Goal: Information Seeking & Learning: Learn about a topic

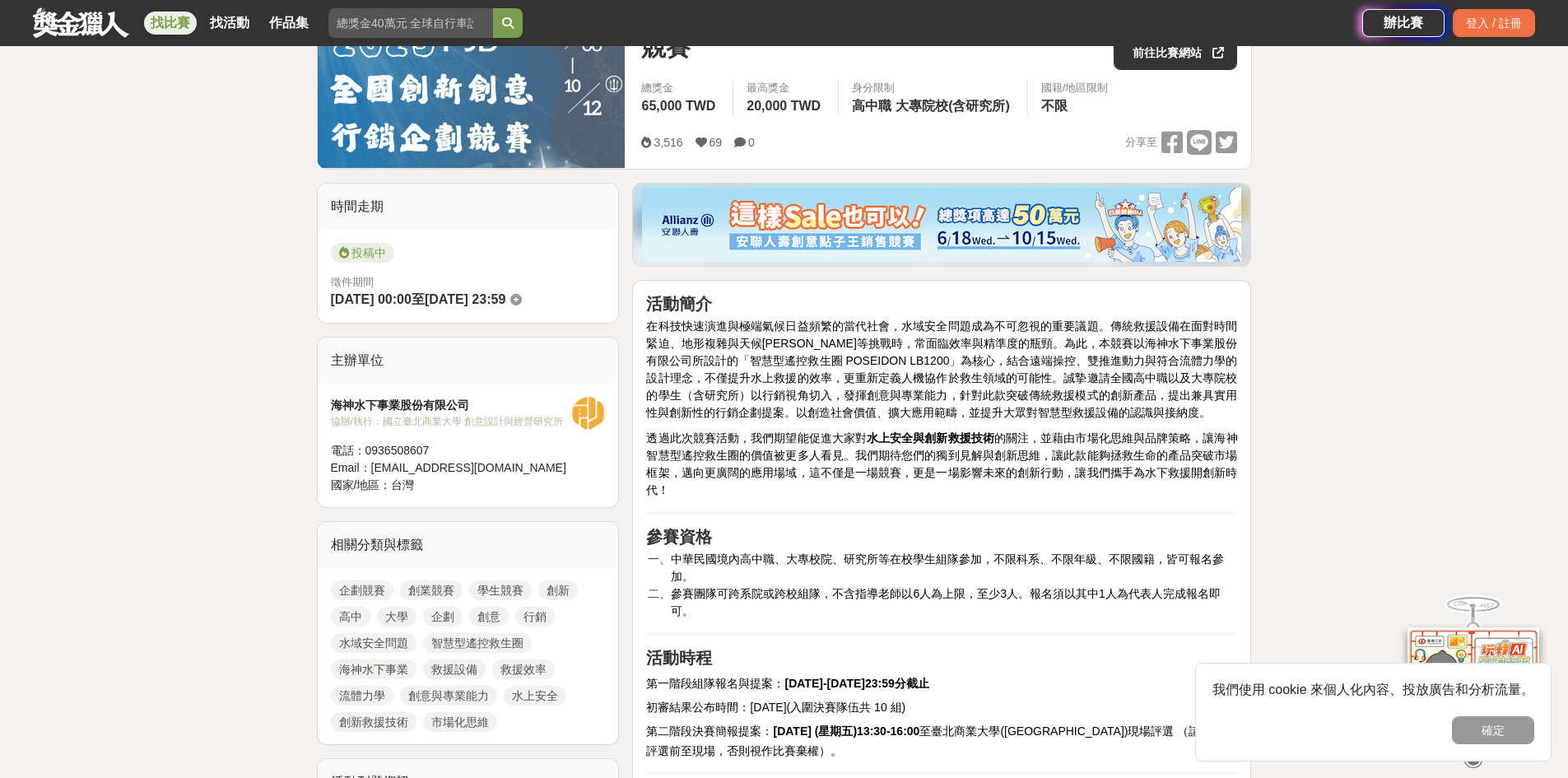
scroll to position [549, 0]
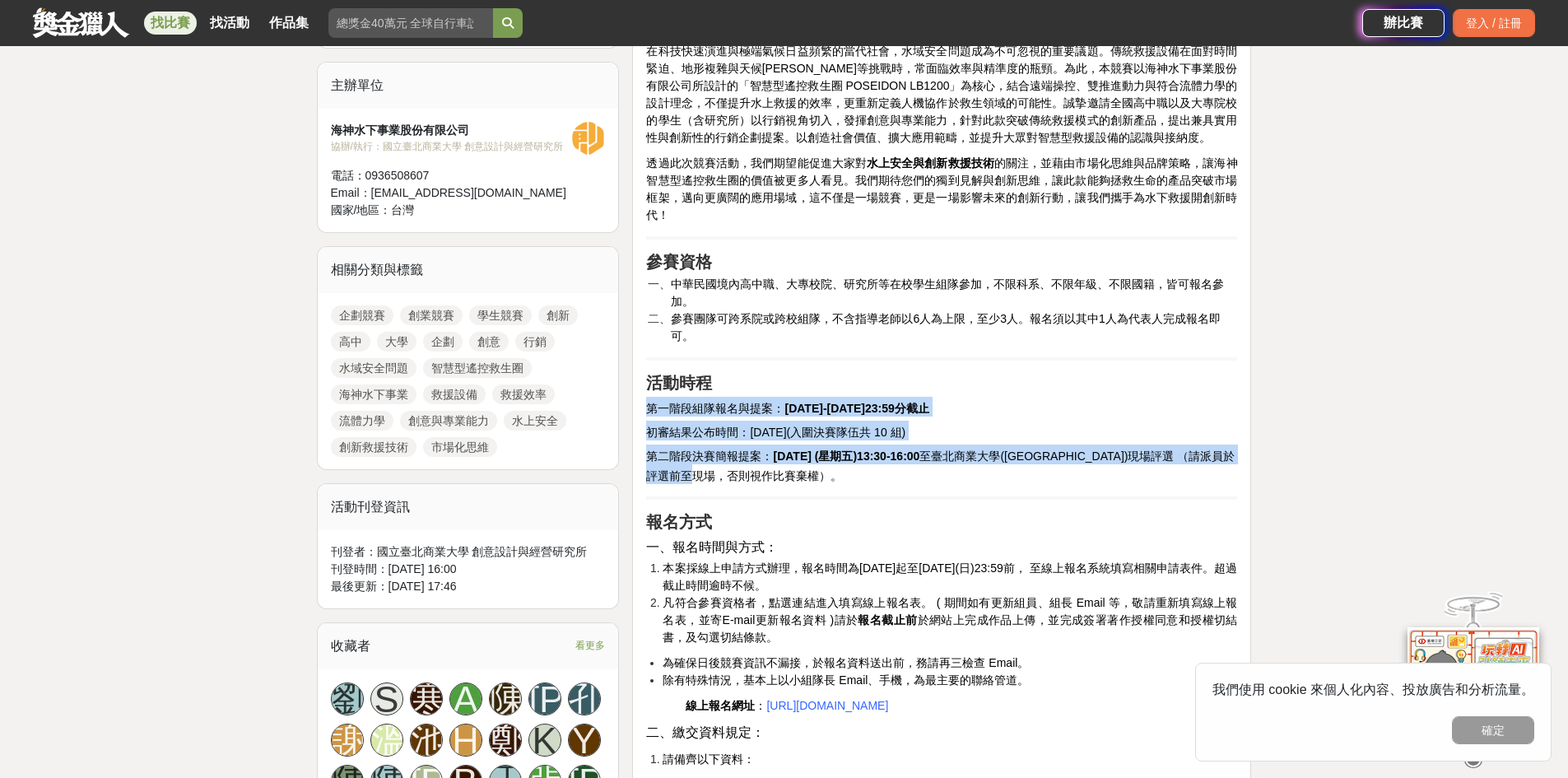
drag, startPoint x: 649, startPoint y: 407, endPoint x: 903, endPoint y: 476, distance: 263.2
click at [903, 476] on h2 "第二階段決賽簡報提案： [DATE] (星期五)13:30-16:00 至[GEOGRAPHIC_DATA]([GEOGRAPHIC_DATA])現場評選 （…" at bounding box center [942, 464] width 591 height 40
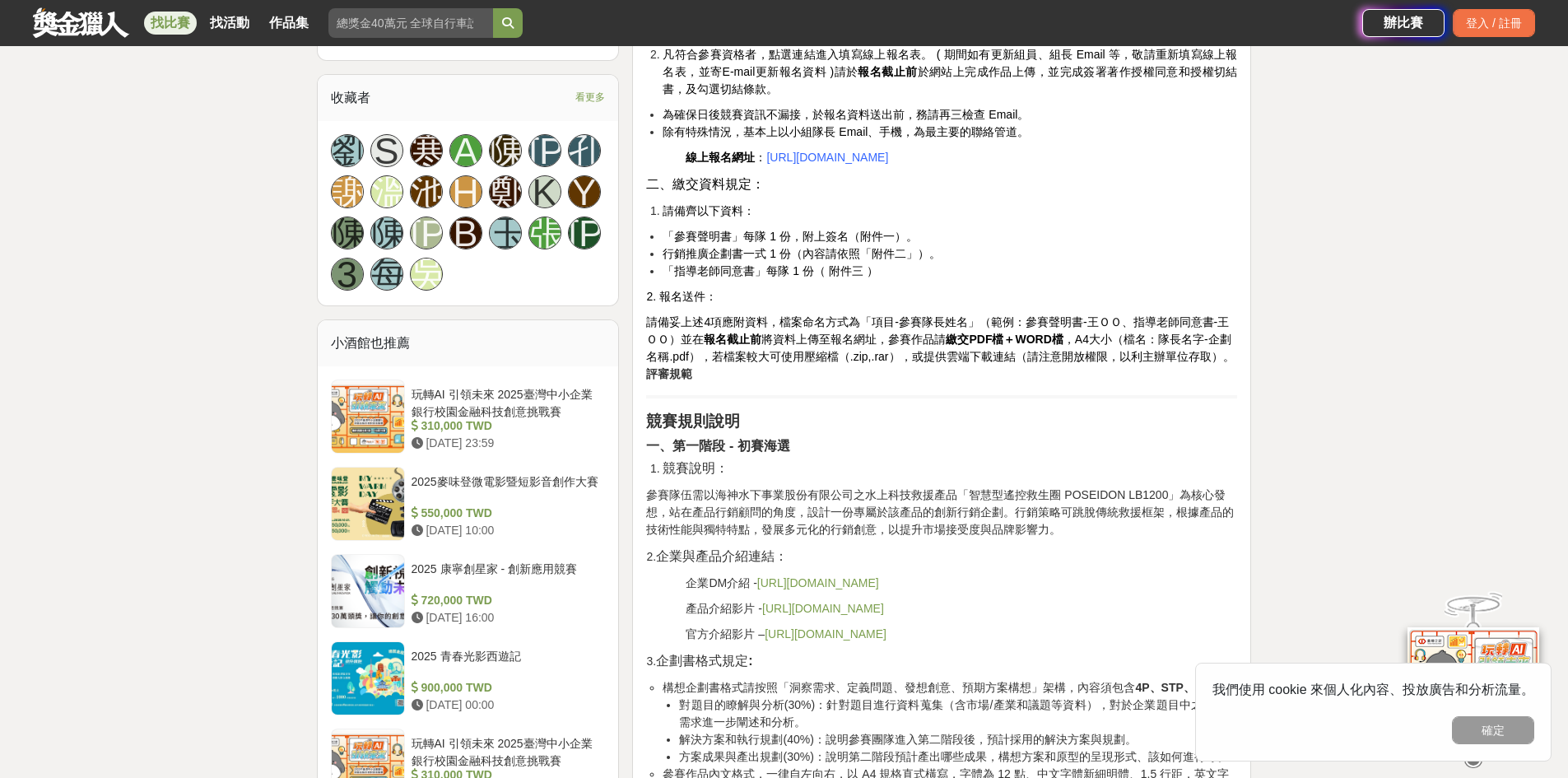
scroll to position [1373, 0]
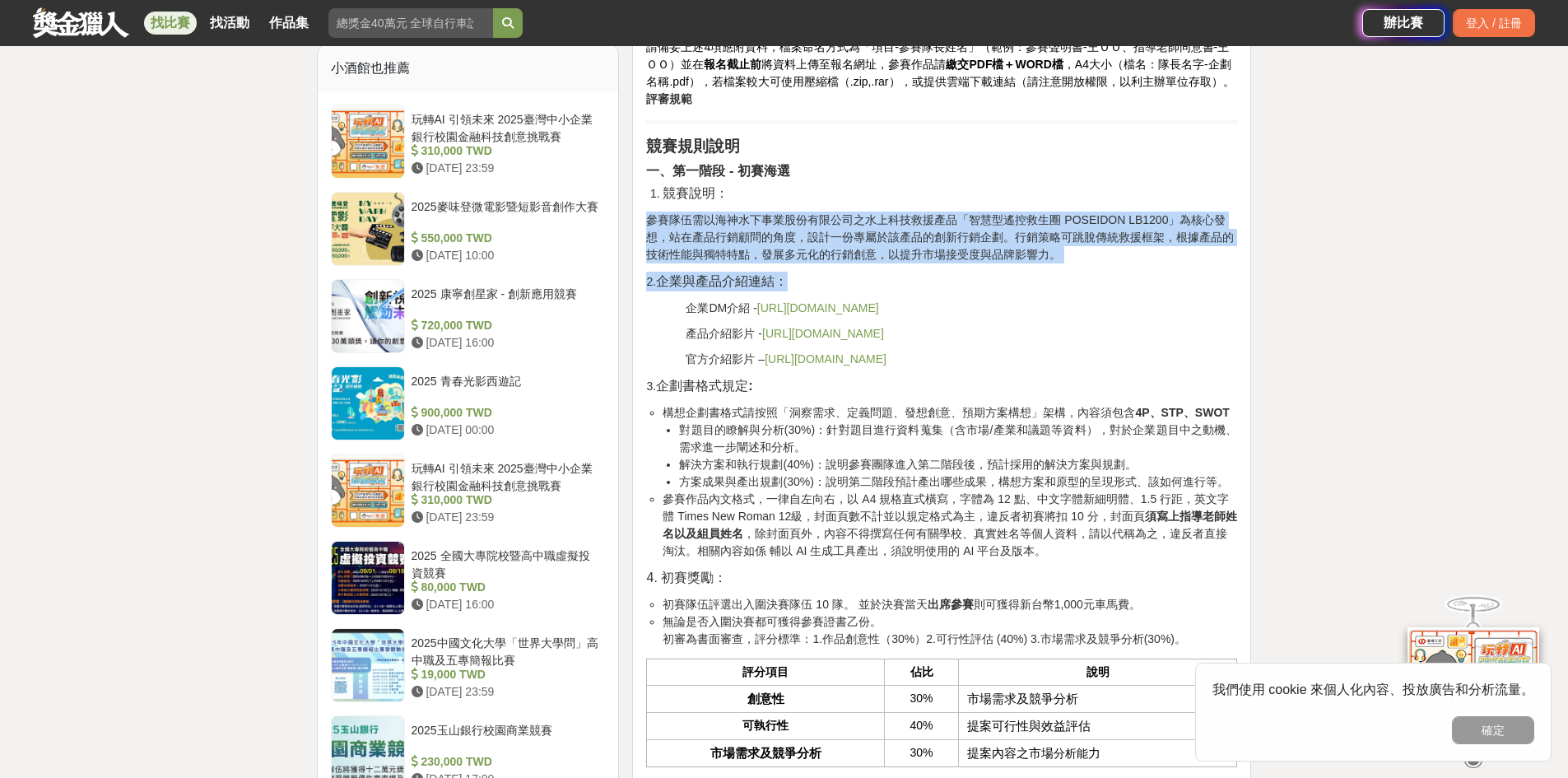
drag, startPoint x: 647, startPoint y: 254, endPoint x: 889, endPoint y: 300, distance: 246.3
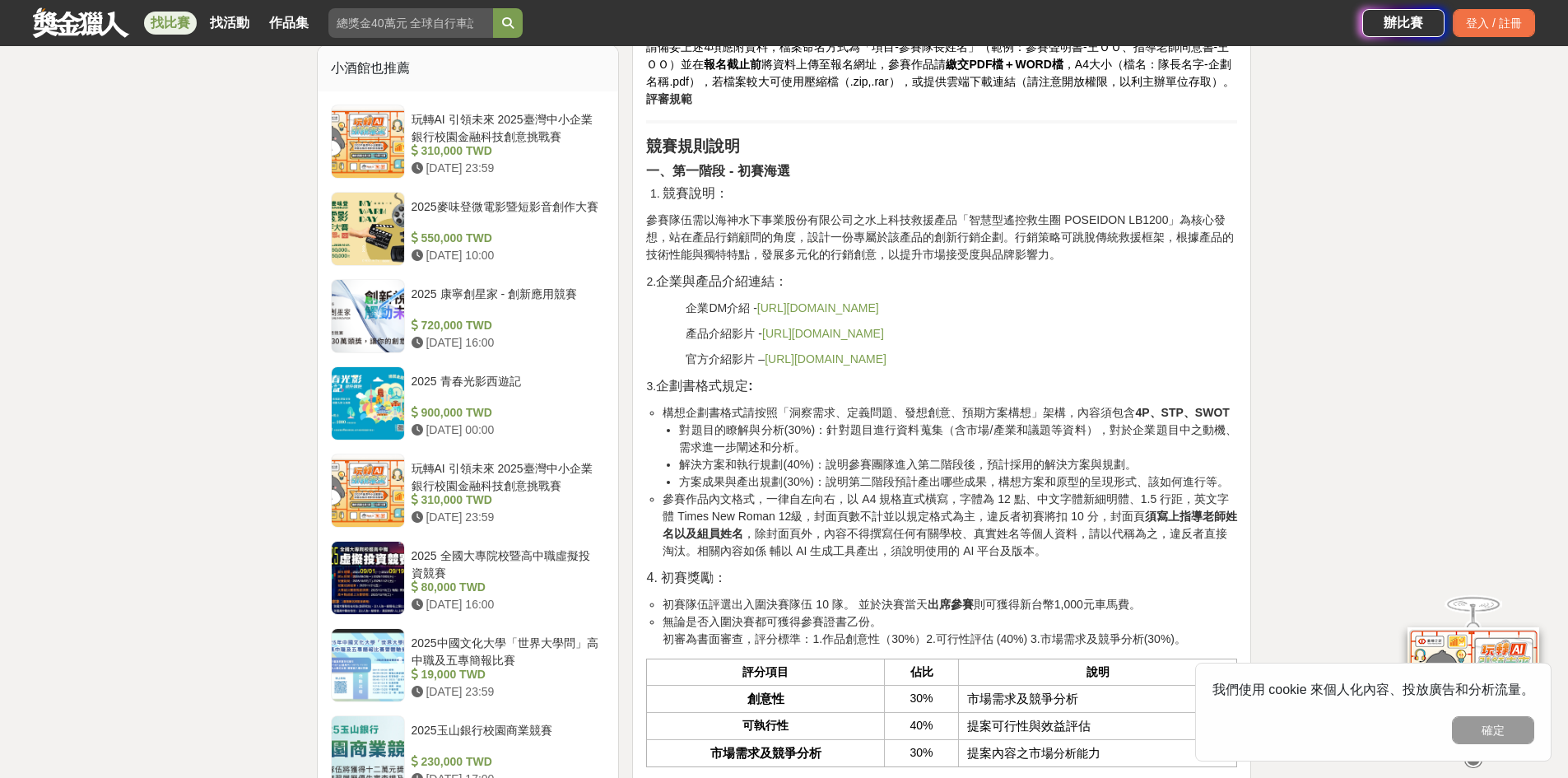
scroll to position [1647, 0]
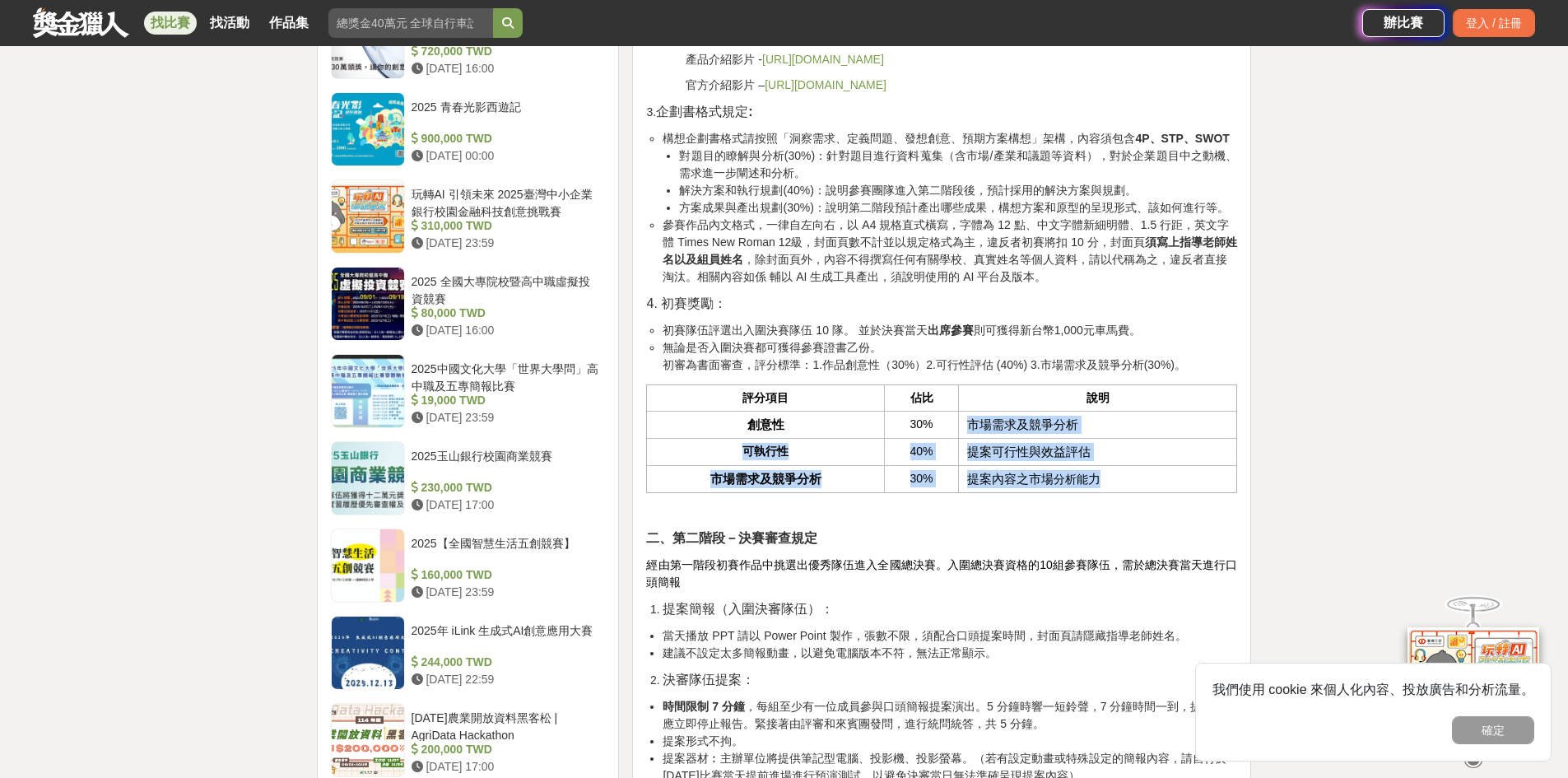
drag, startPoint x: 970, startPoint y: 474, endPoint x: 1142, endPoint y: 522, distance: 178.6
click at [1142, 493] on tbody "創意性 30% 市場需求及競爭分析 可執行性 40% 提案可行性與效益評估 市場需求及競爭分析 30% 提案內容之市場 分析能 力" at bounding box center [942, 451] width 590 height 81
click at [1142, 493] on td "提案內容之市場 分析能 力" at bounding box center [1099, 478] width 279 height 27
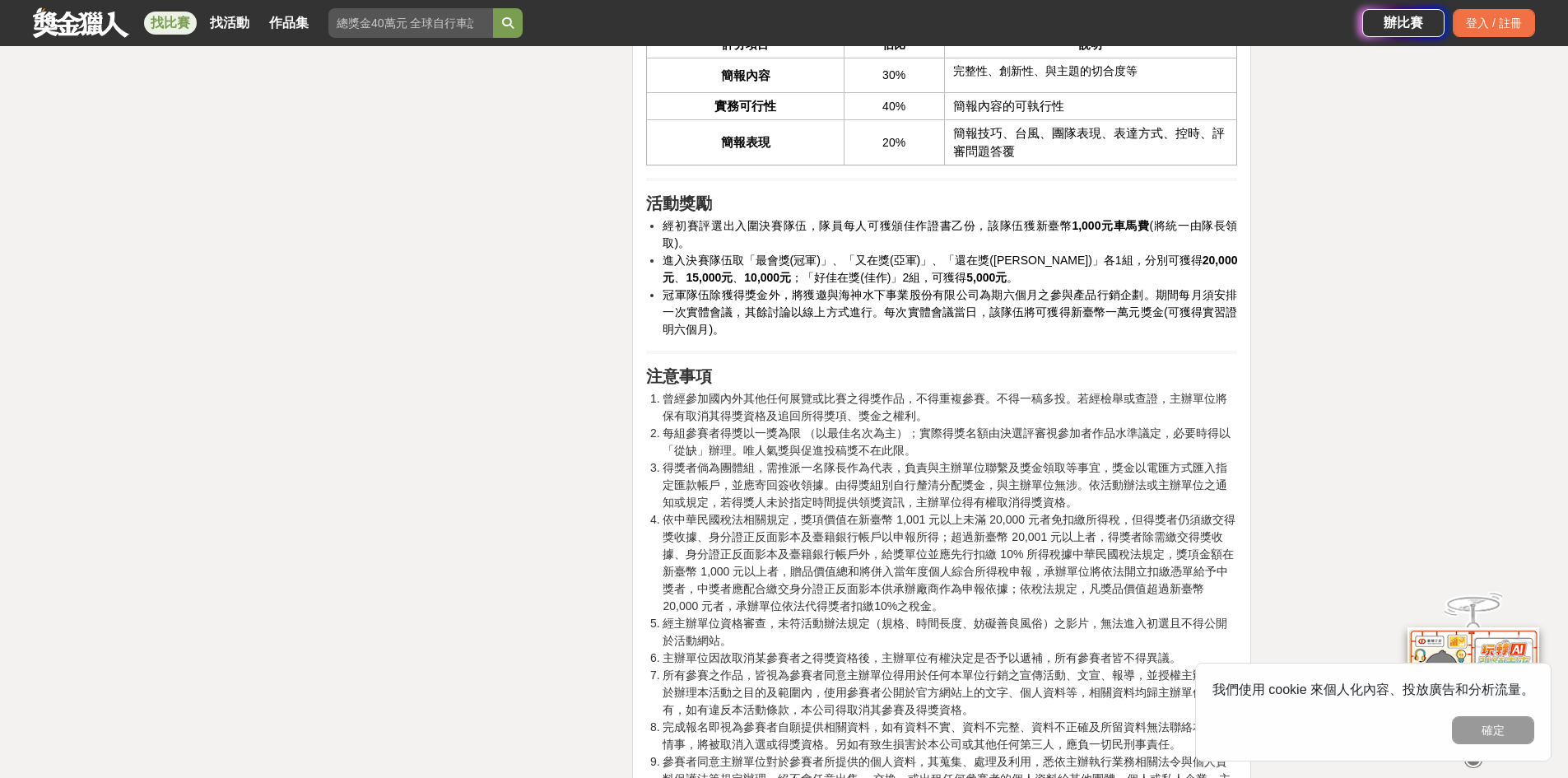
scroll to position [2471, 0]
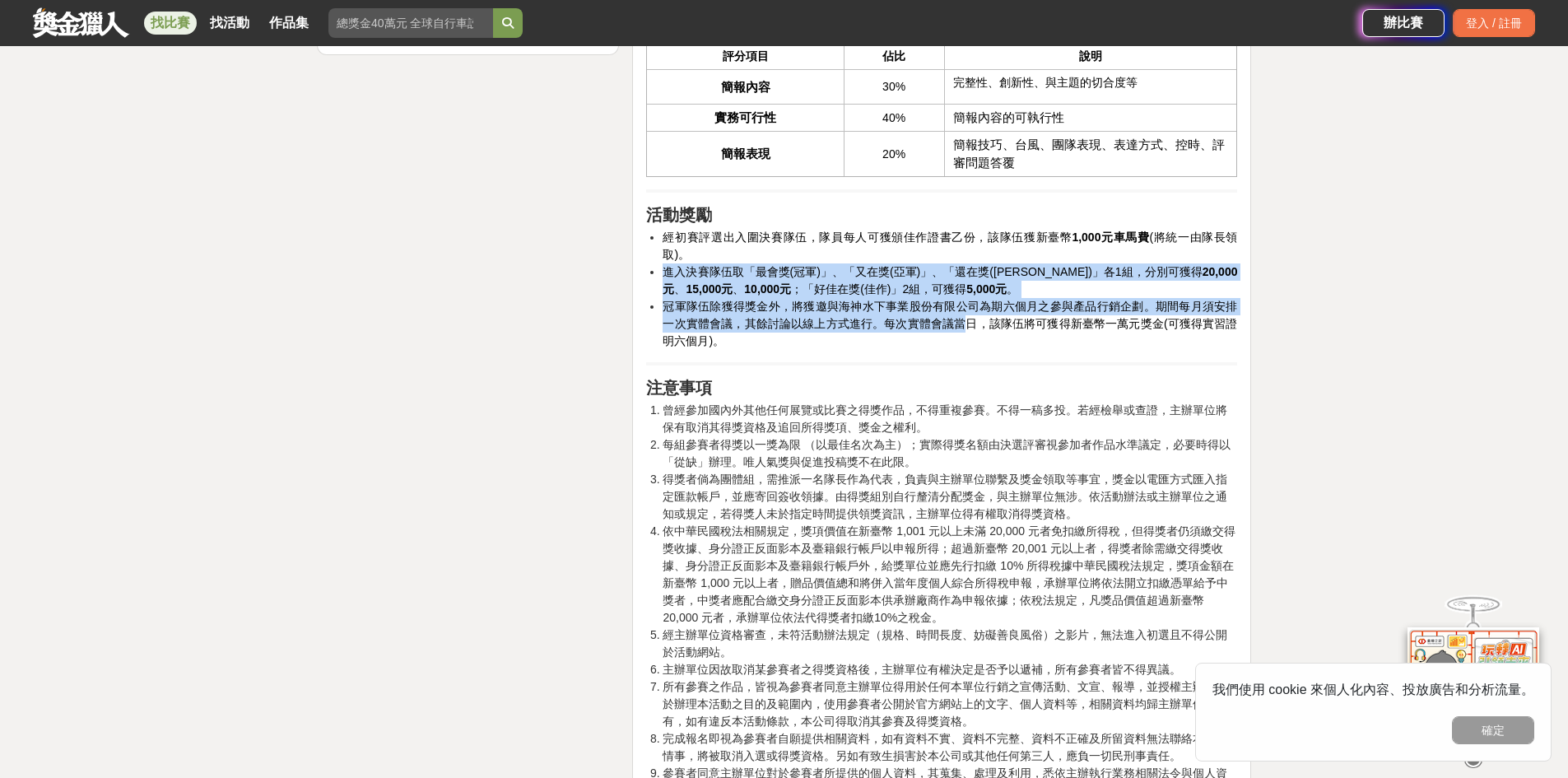
drag, startPoint x: 662, startPoint y: 324, endPoint x: 968, endPoint y: 380, distance: 311.1
click at [968, 350] on ul "經初賽評選出入圍決賽隊伍，隊員每人可獲頒佳作證書乙份，該隊伍獲新臺幣 1,000元車馬費 (將統一由隊長領取)。 進入決賽隊伍取「最會獎(冠軍)」、「又在獎(…" at bounding box center [942, 289] width 591 height 121
click at [968, 348] on span "冠軍隊伍除獲得獎金外，將獲邀與海神水下事業股份有限公司為期六個月之參與產品行銷企劃。期間每月須安排一次實體會議，其餘討論以線上方式進行。每次實體會議當日，該隊…" at bounding box center [949, 324] width 575 height 48
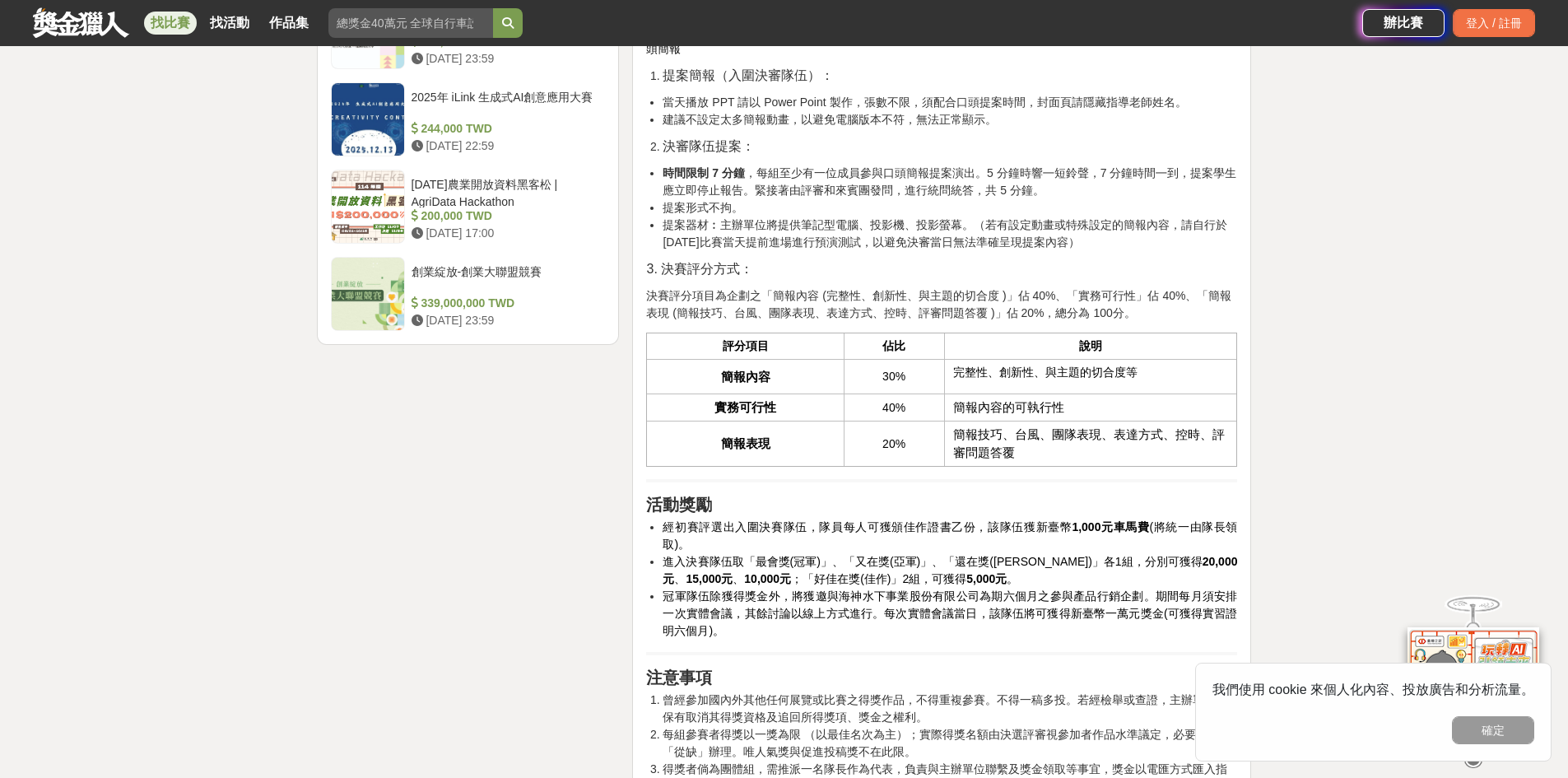
scroll to position [2196, 0]
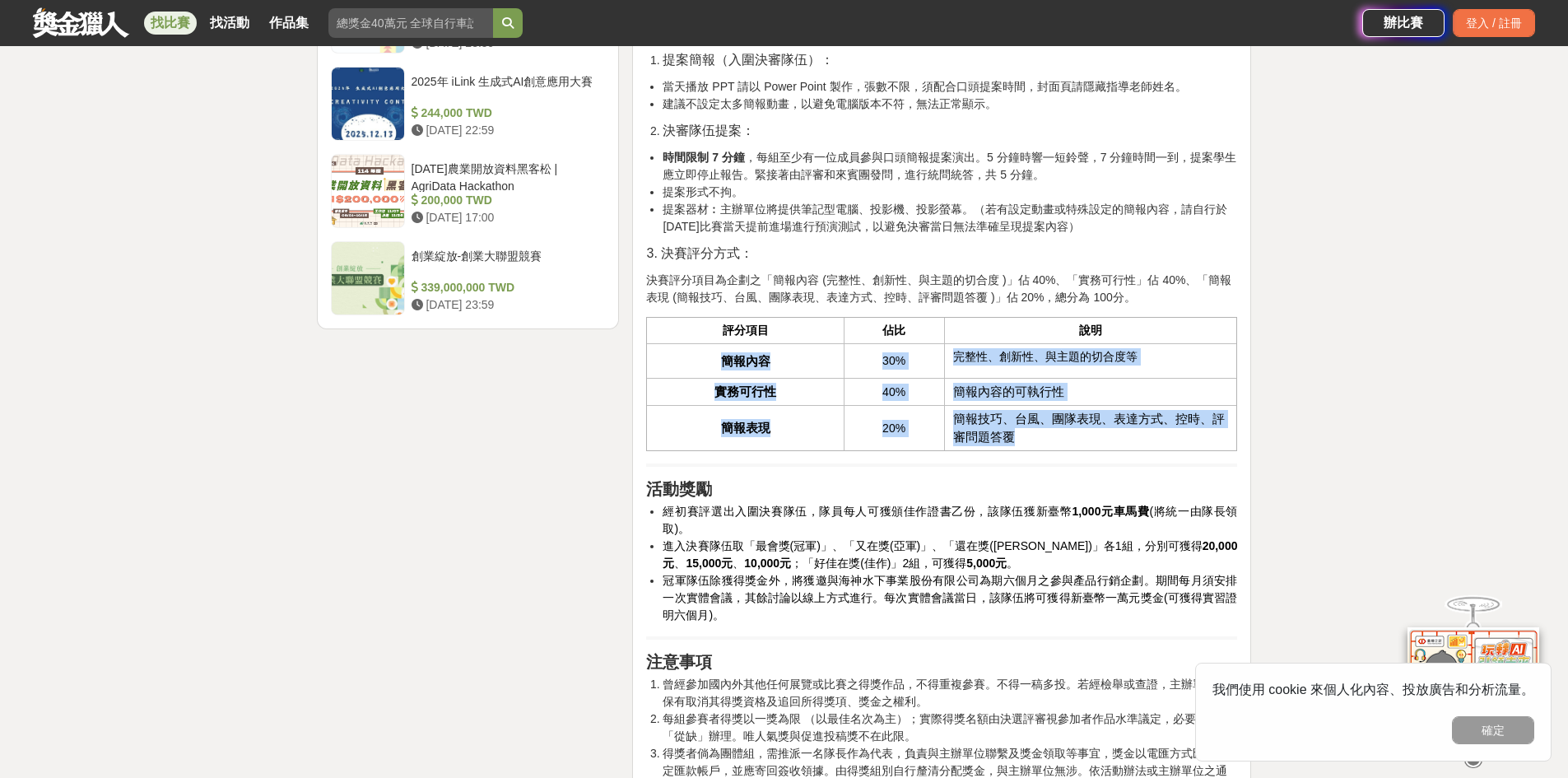
drag, startPoint x: 723, startPoint y: 410, endPoint x: 1046, endPoint y: 486, distance: 331.8
click at [1046, 451] on tbody "簡報內容 30% 完整性、創新性、與主題的切合度等 實務可行性 40% 簡報內容的可執行性 簡報表現 20% 簡報技巧、台風、團隊表現、表達方式、控時、評審問…" at bounding box center [942, 398] width 590 height 107
click at [1046, 451] on td "簡報技巧、台風、團隊表現、表達方式、控時、評審問題答覆" at bounding box center [1091, 428] width 293 height 45
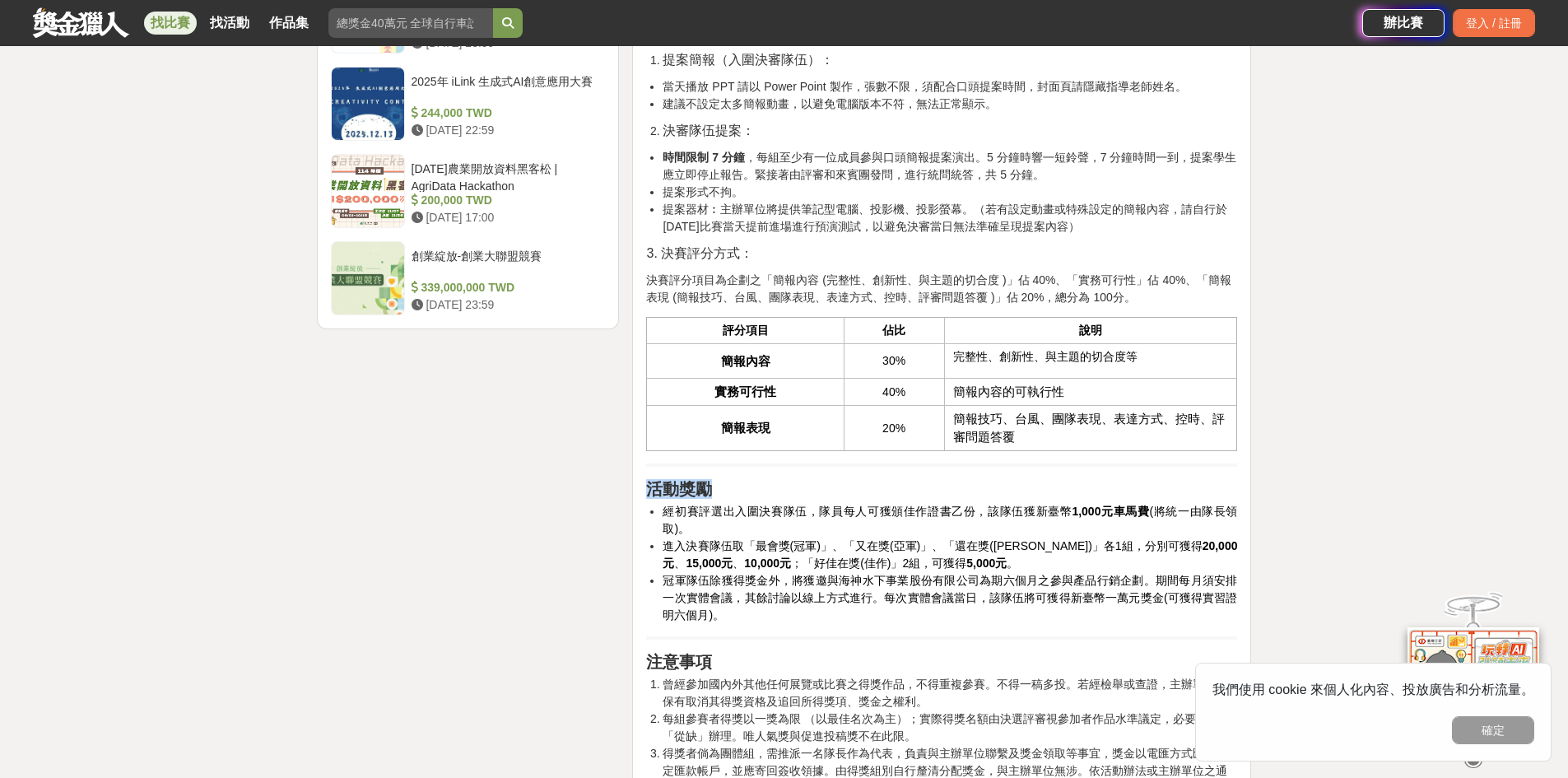
drag, startPoint x: 647, startPoint y: 536, endPoint x: 731, endPoint y: 679, distance: 165.8
click at [731, 679] on div "活動簡介 在科技快速演進與極端氣候日益頻繁的當代社會，水域安全問題成為不可忽視的重要議題。傳統救援設備在面對時間緊迫、地形複雜與天候[PERSON_NAME]…" at bounding box center [942, 184] width 591 height 3624
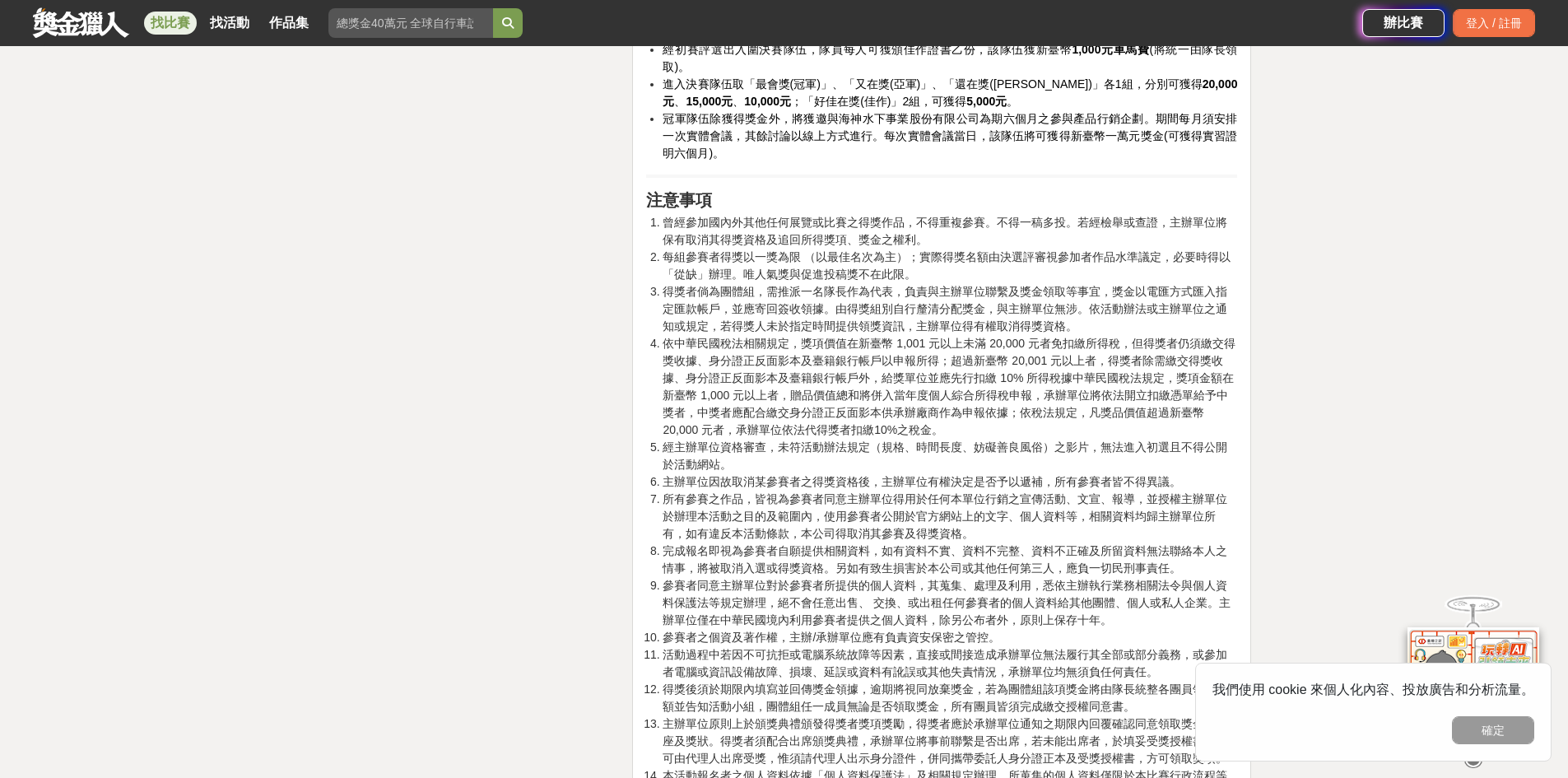
scroll to position [2745, 0]
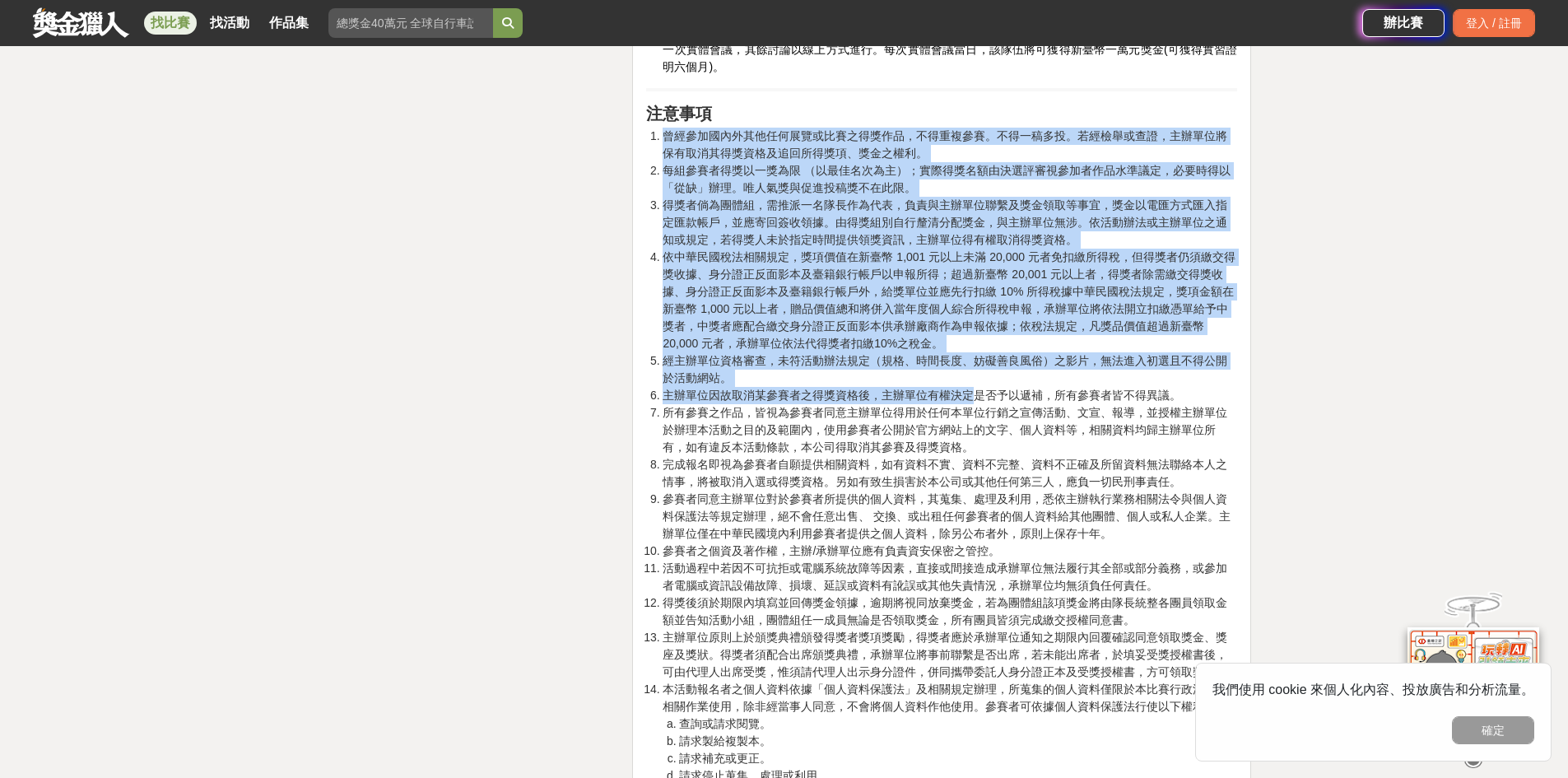
drag, startPoint x: 666, startPoint y: 190, endPoint x: 978, endPoint y: 453, distance: 408.1
click at [978, 453] on ol "曾經參加國內外其他任何展覽或比賽之得獎作品，不得重複參賽。不得一稿多投。若經檢舉或查證，主辦單位將保有取消其得獎資格及追回所得獎項、獎金之權利。 每組參賽者得…" at bounding box center [942, 646] width 591 height 1037
click at [978, 404] on li "主辦單位因故取消某參賽者之得獎資格後，主辦單位有權決定是否予以遞補，所有參賽者皆不得異議。" at bounding box center [949, 395] width 575 height 18
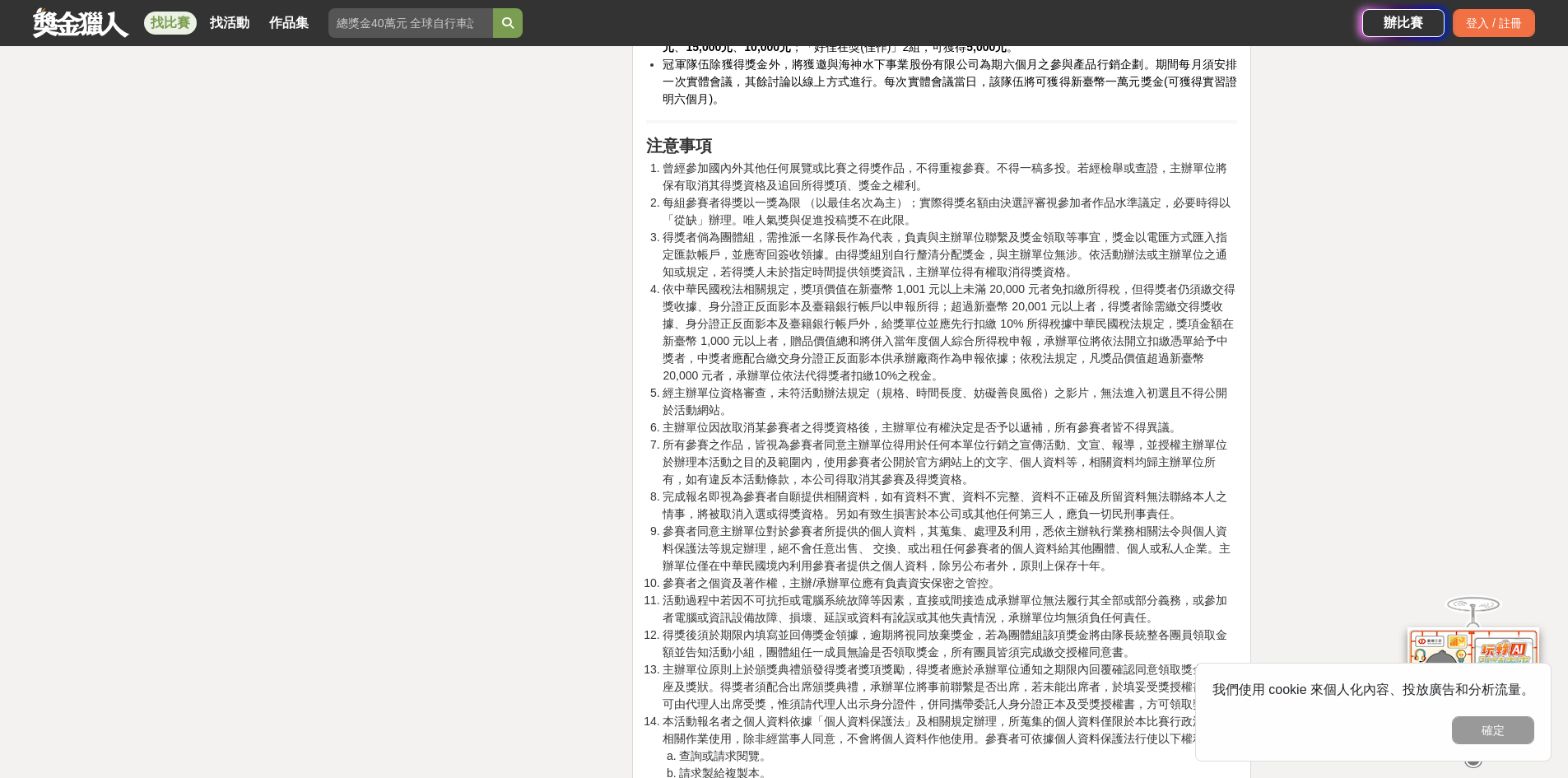
scroll to position [1647, 0]
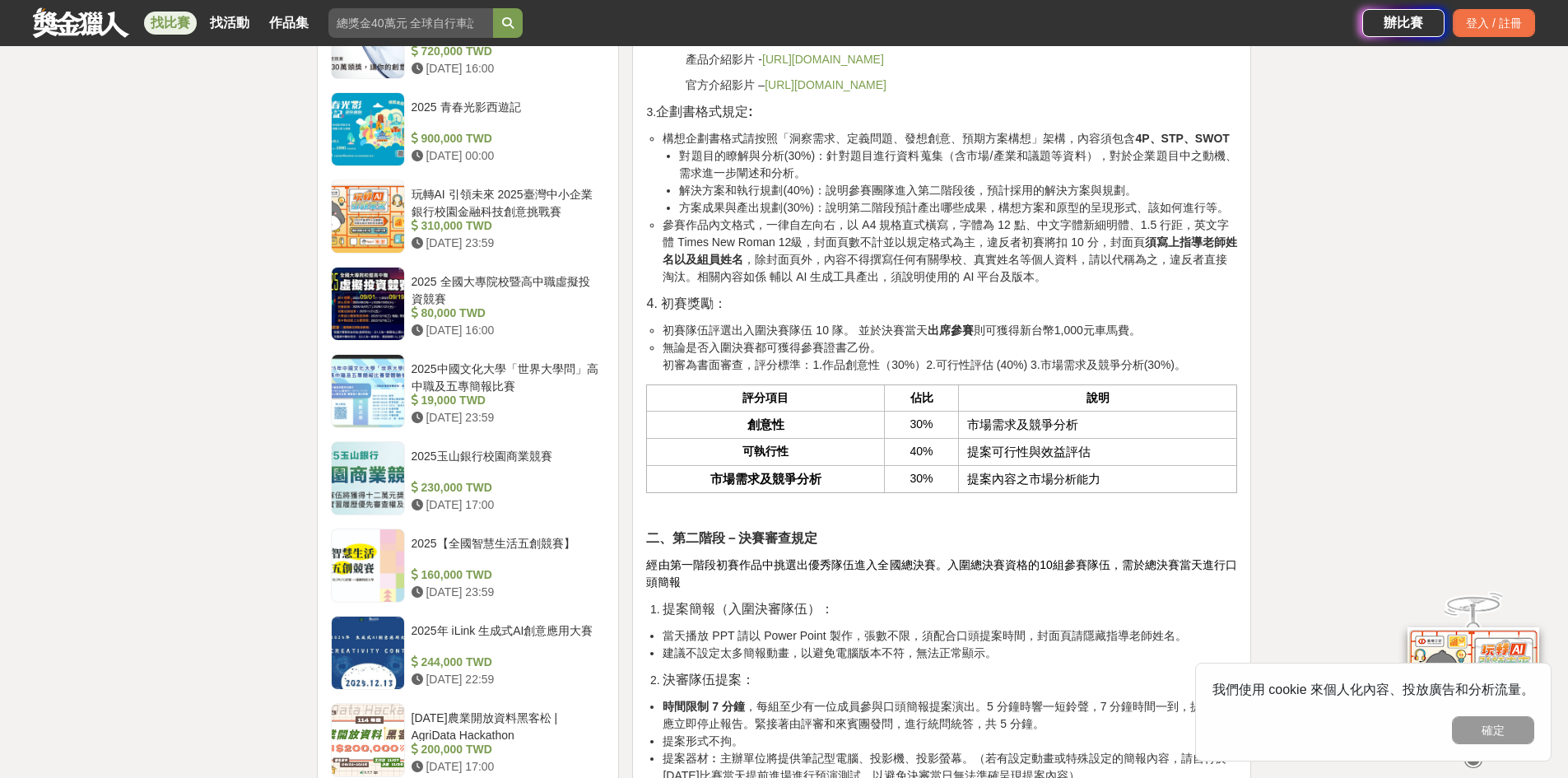
drag, startPoint x: 659, startPoint y: 377, endPoint x: 1199, endPoint y: 418, distance: 541.6
click at [1199, 374] on ul "初賽隊伍評選出入圍決賽隊伍 10 隊。 並於決賽當天 出席參賽 則可獲得新台幣1,000元車馬費。 無論是否入圍決賽都可獲得參賽證書乙份。 初審為書面審查，評…" at bounding box center [942, 348] width 591 height 52
click at [1172, 411] on th "說明" at bounding box center [1099, 398] width 279 height 27
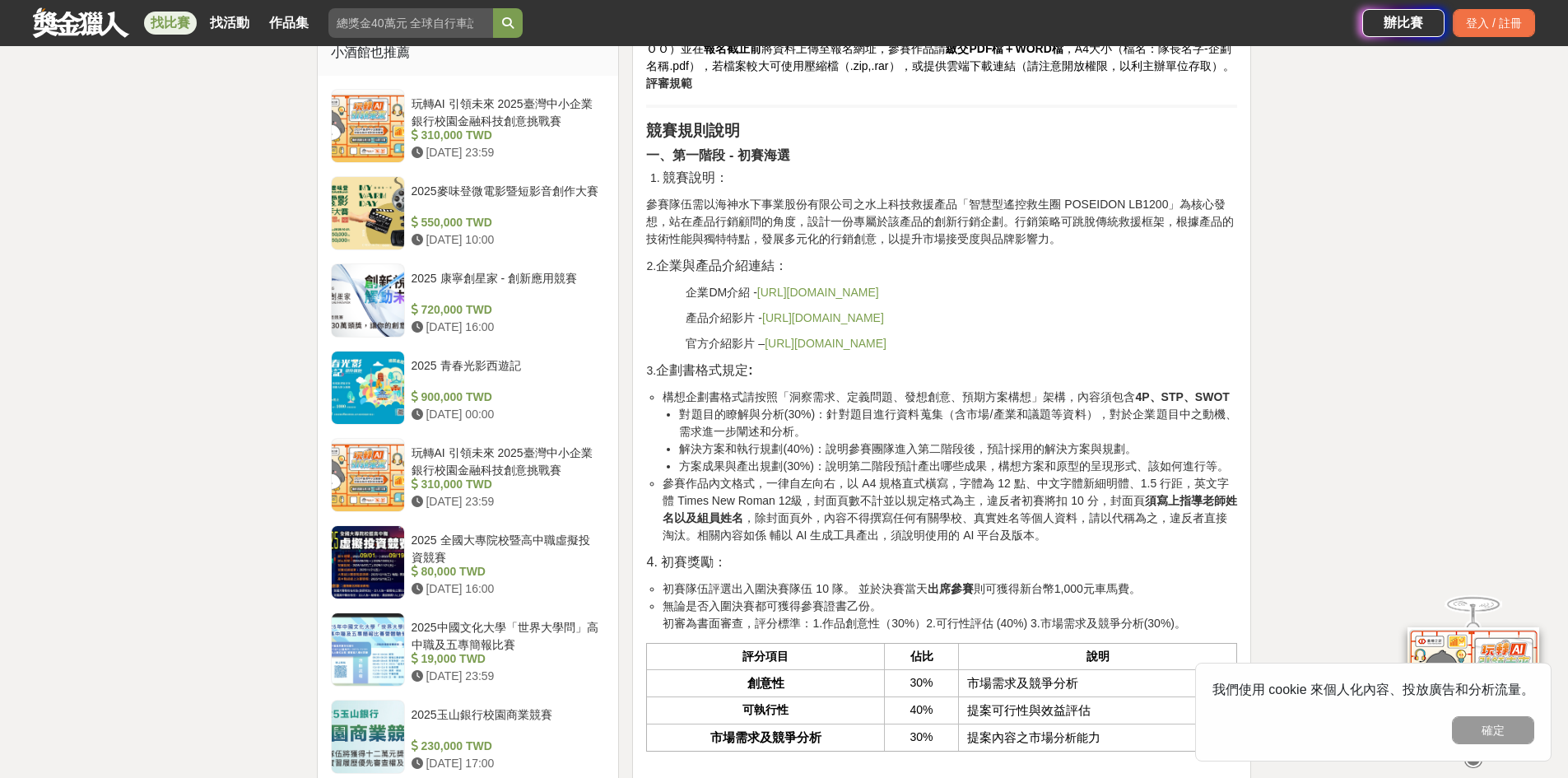
scroll to position [1373, 0]
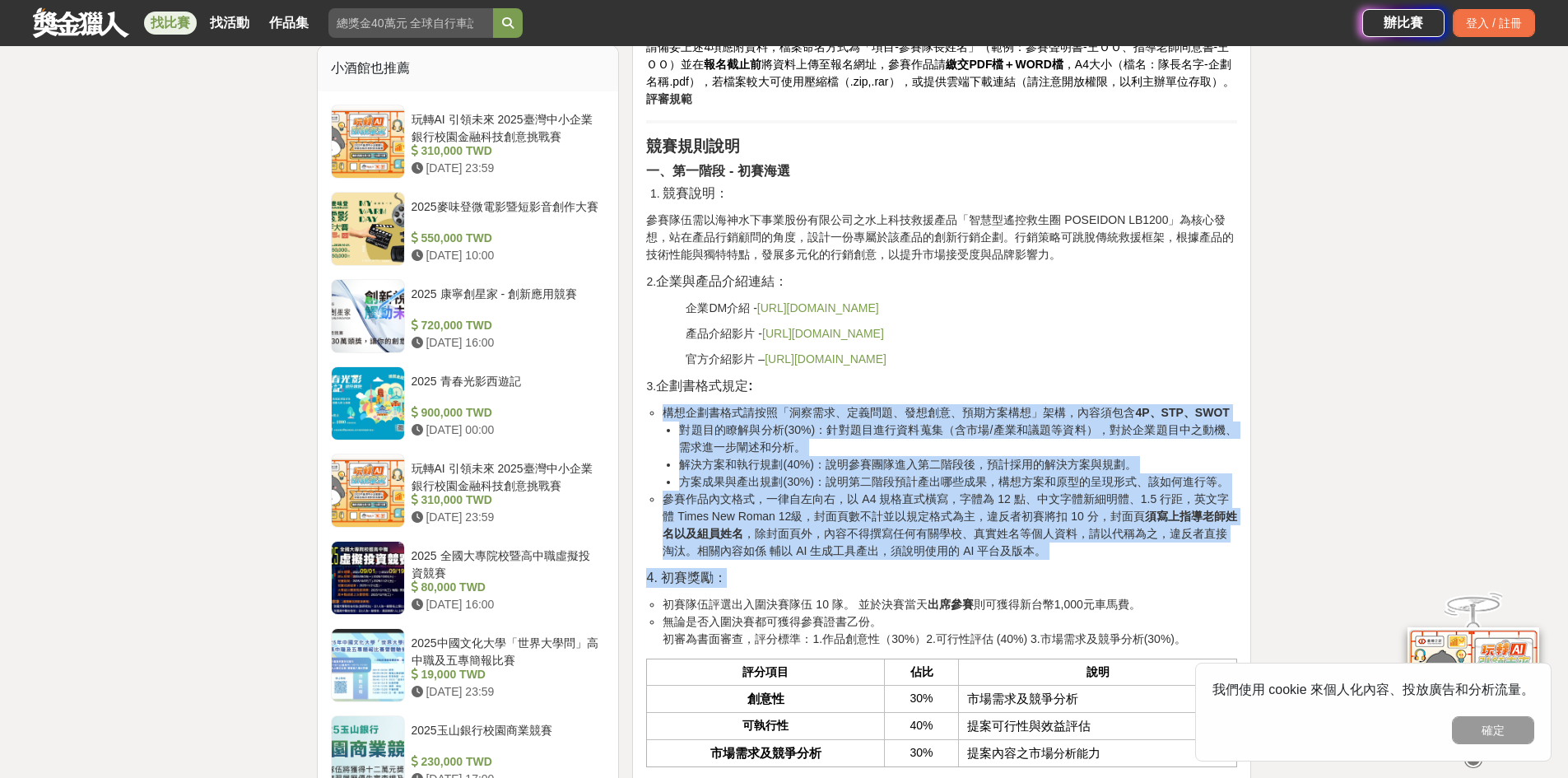
drag, startPoint x: 664, startPoint y: 466, endPoint x: 1085, endPoint y: 616, distance: 446.9
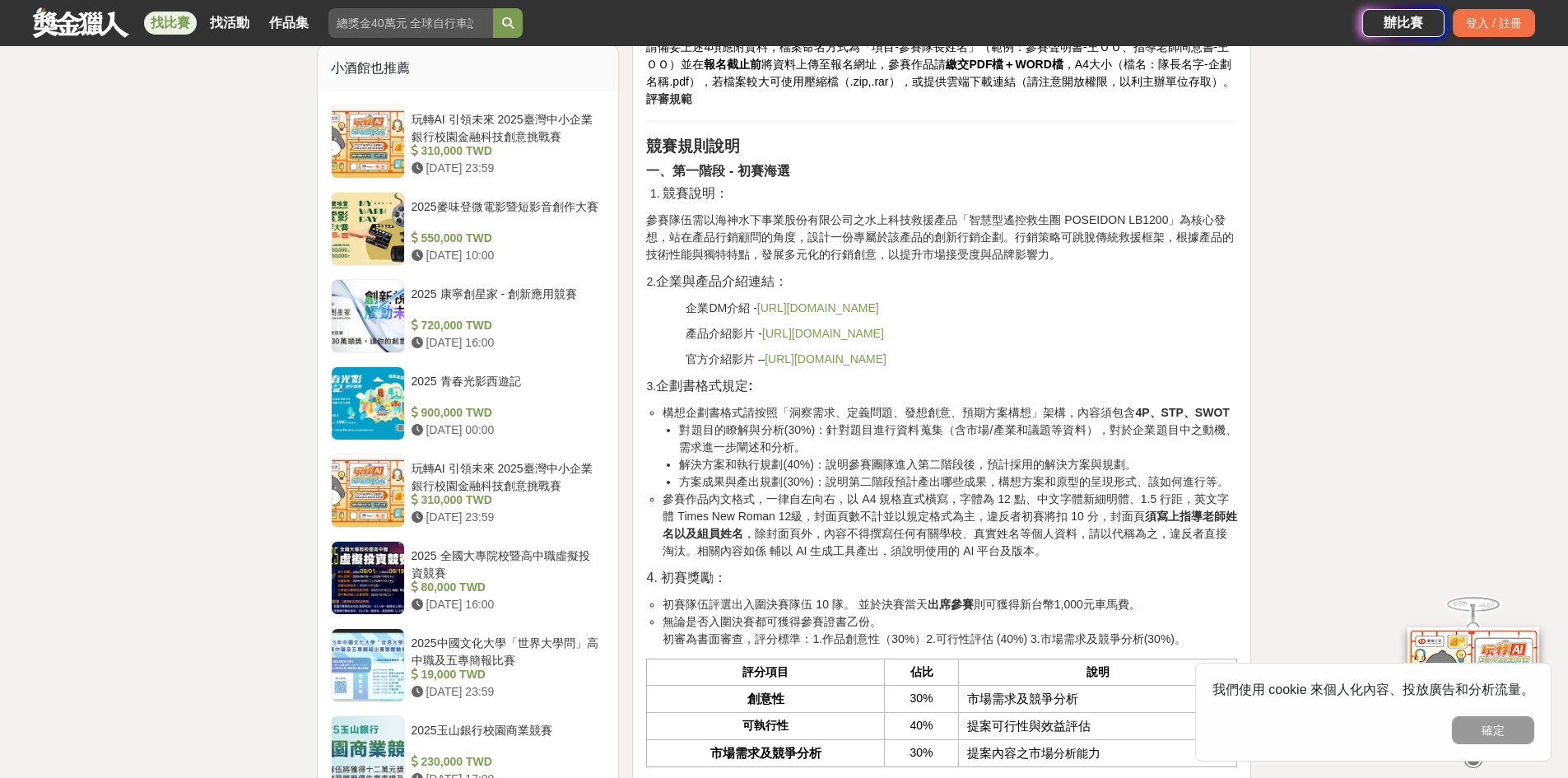
drag, startPoint x: 647, startPoint y: 201, endPoint x: 1048, endPoint y: 421, distance: 457.4
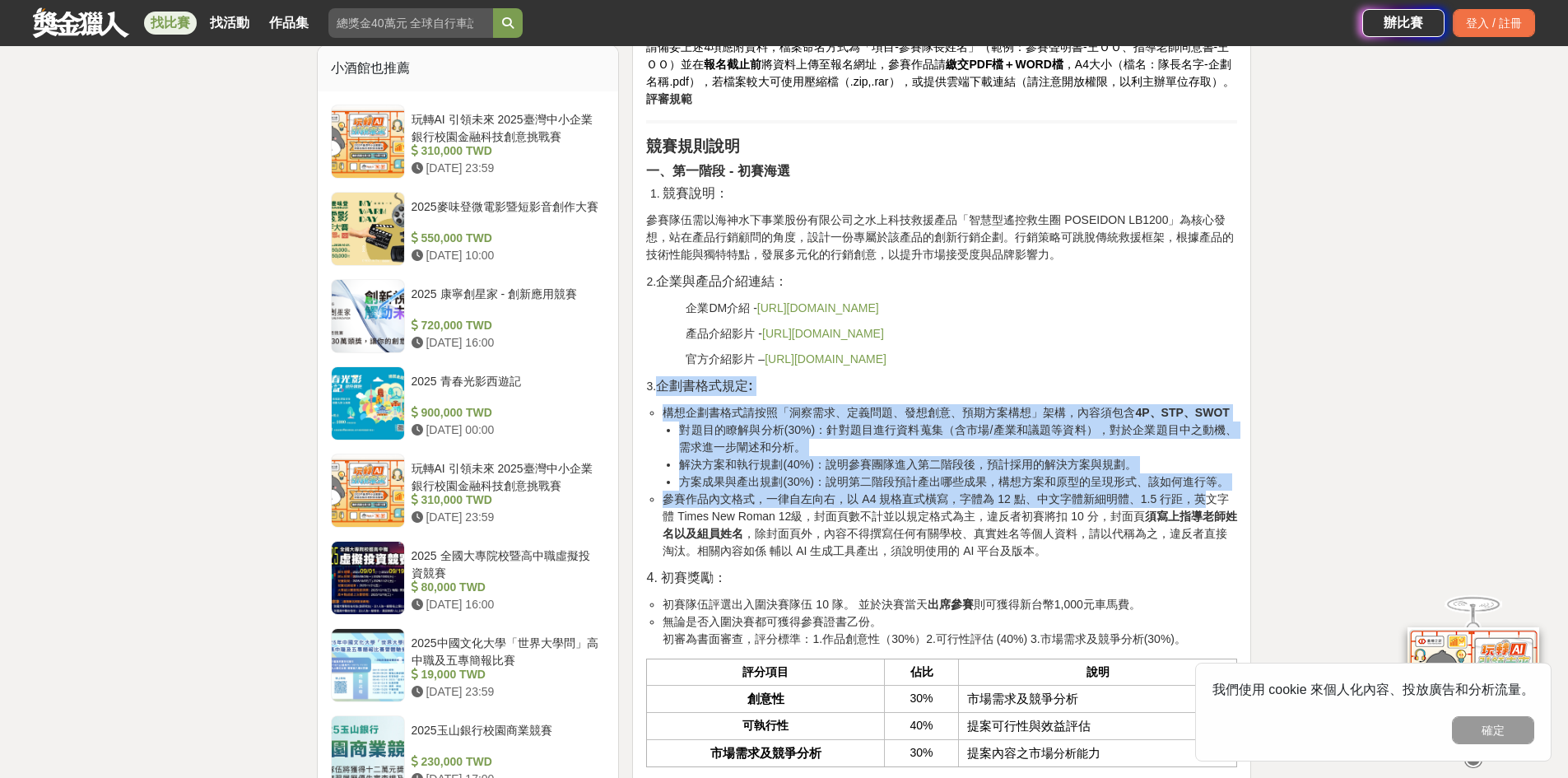
drag, startPoint x: 656, startPoint y: 440, endPoint x: 1206, endPoint y: 543, distance: 559.6
click at [1140, 558] on li "參賽作品內文格式，一律自左向右，以 A4 規格直式橫寫，字體為 12 點、中文字體新細明體、1.5 行距，英文字體 Times New Roman 12級，封…" at bounding box center [949, 525] width 575 height 69
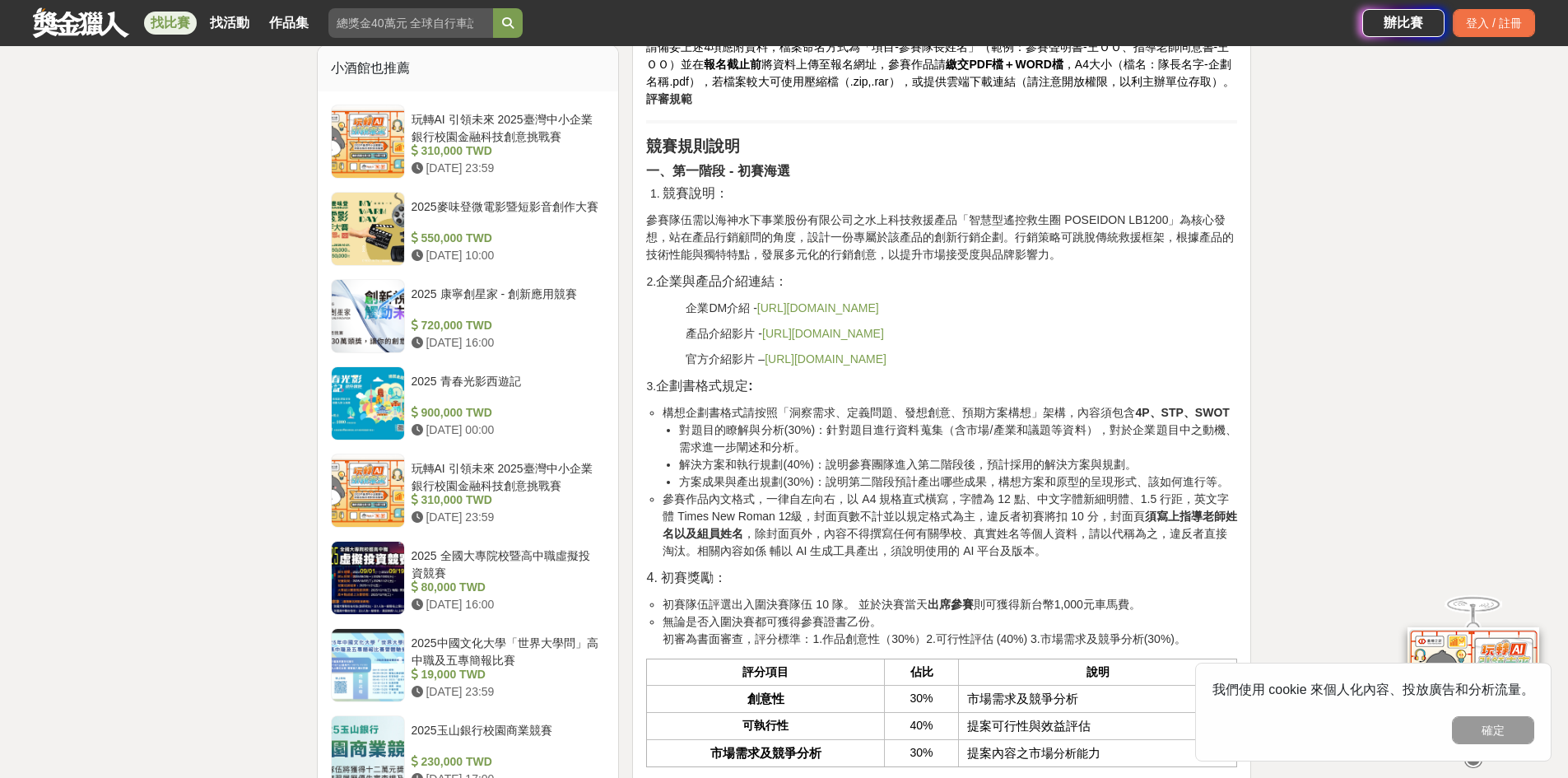
click at [841, 341] on link "[URL][DOMAIN_NAME]" at bounding box center [823, 333] width 122 height 13
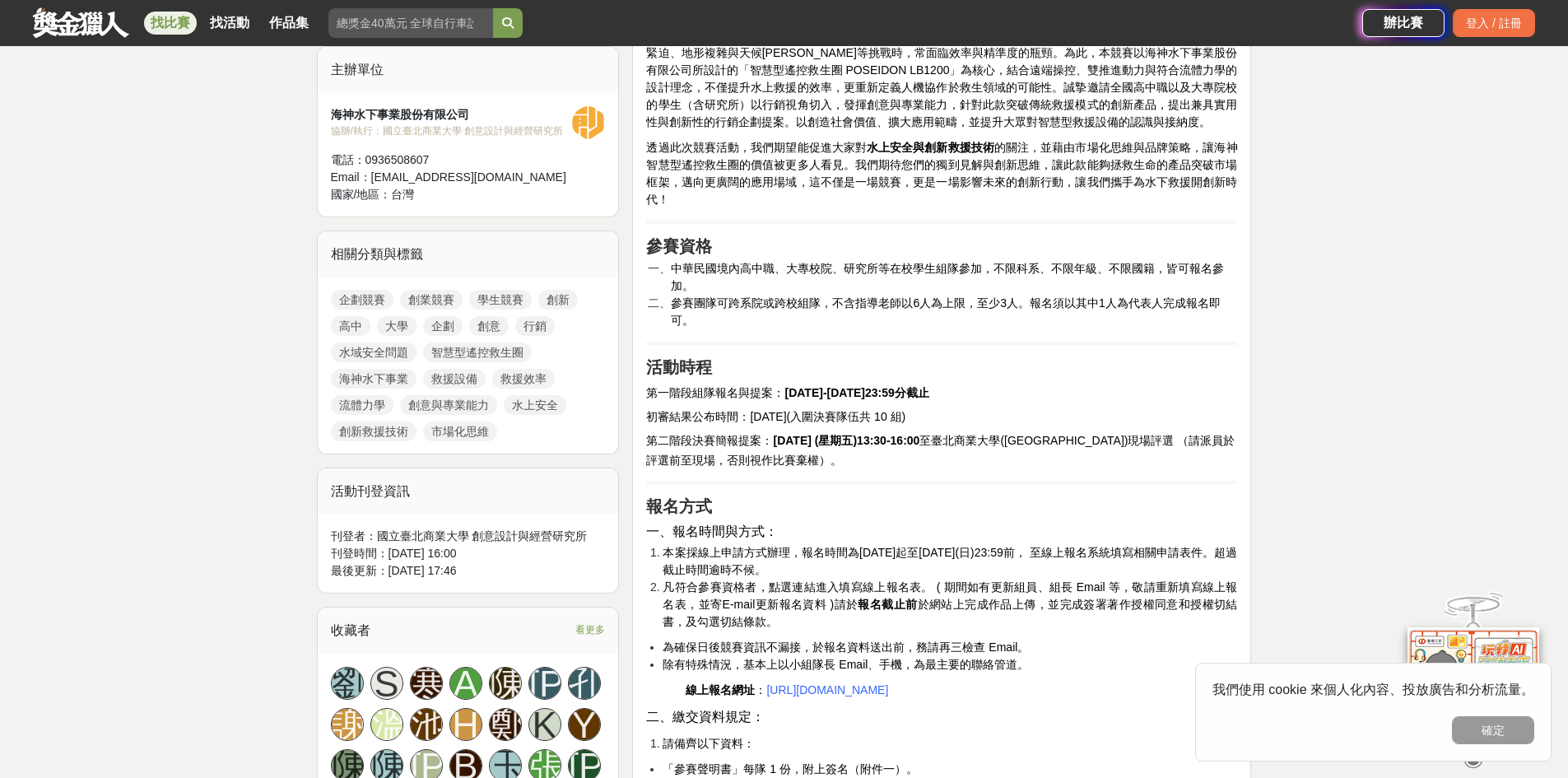
scroll to position [549, 0]
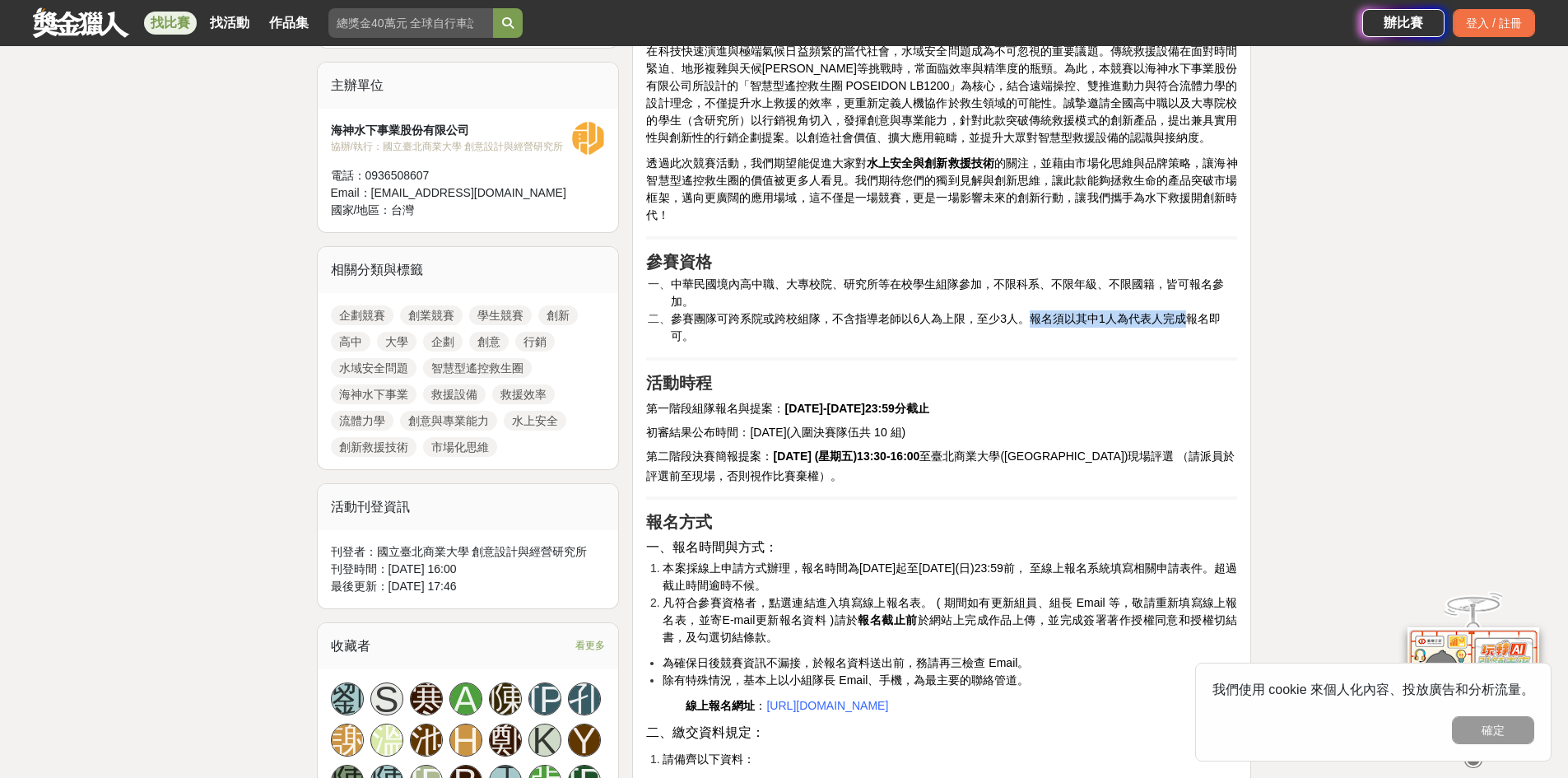
drag, startPoint x: 1031, startPoint y: 317, endPoint x: 1192, endPoint y: 317, distance: 161.0
click at [1192, 317] on span "參賽團隊可跨系院或跨校組隊，不含指導老師以6人為上限，至少3人。報名須以其中1人為代表人完成報名即可。" at bounding box center [944, 327] width 549 height 30
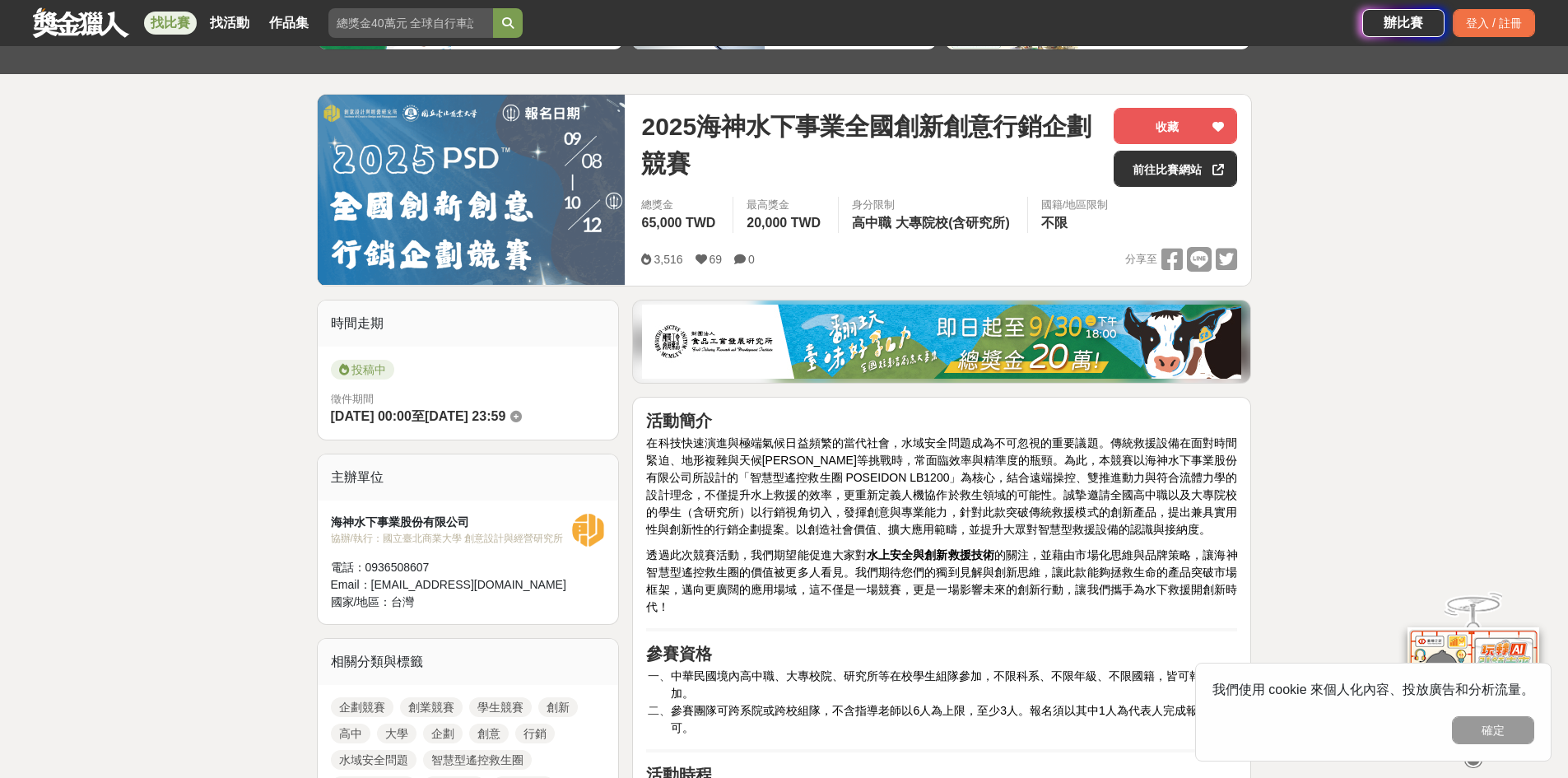
scroll to position [0, 0]
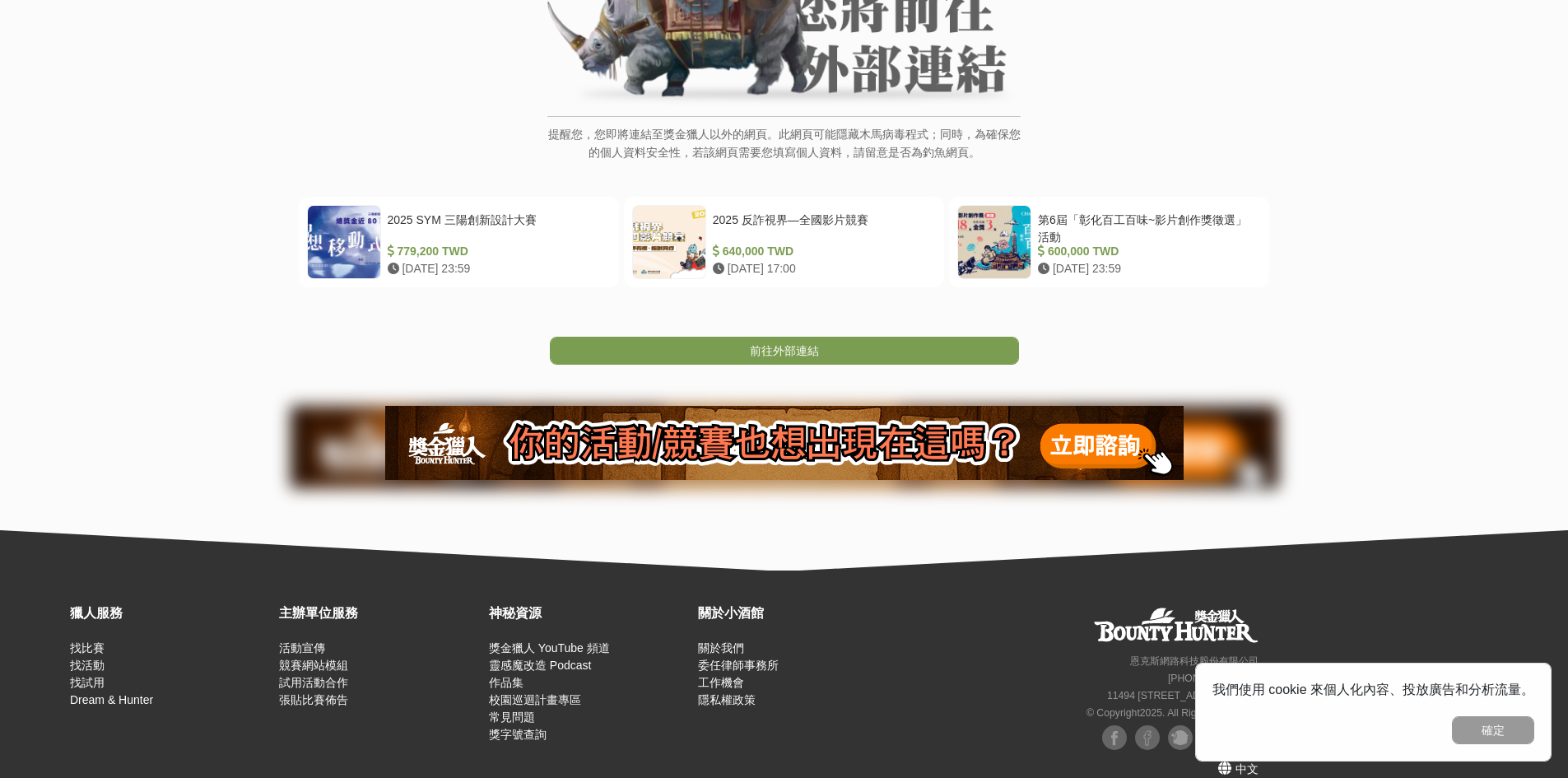
scroll to position [249, 0]
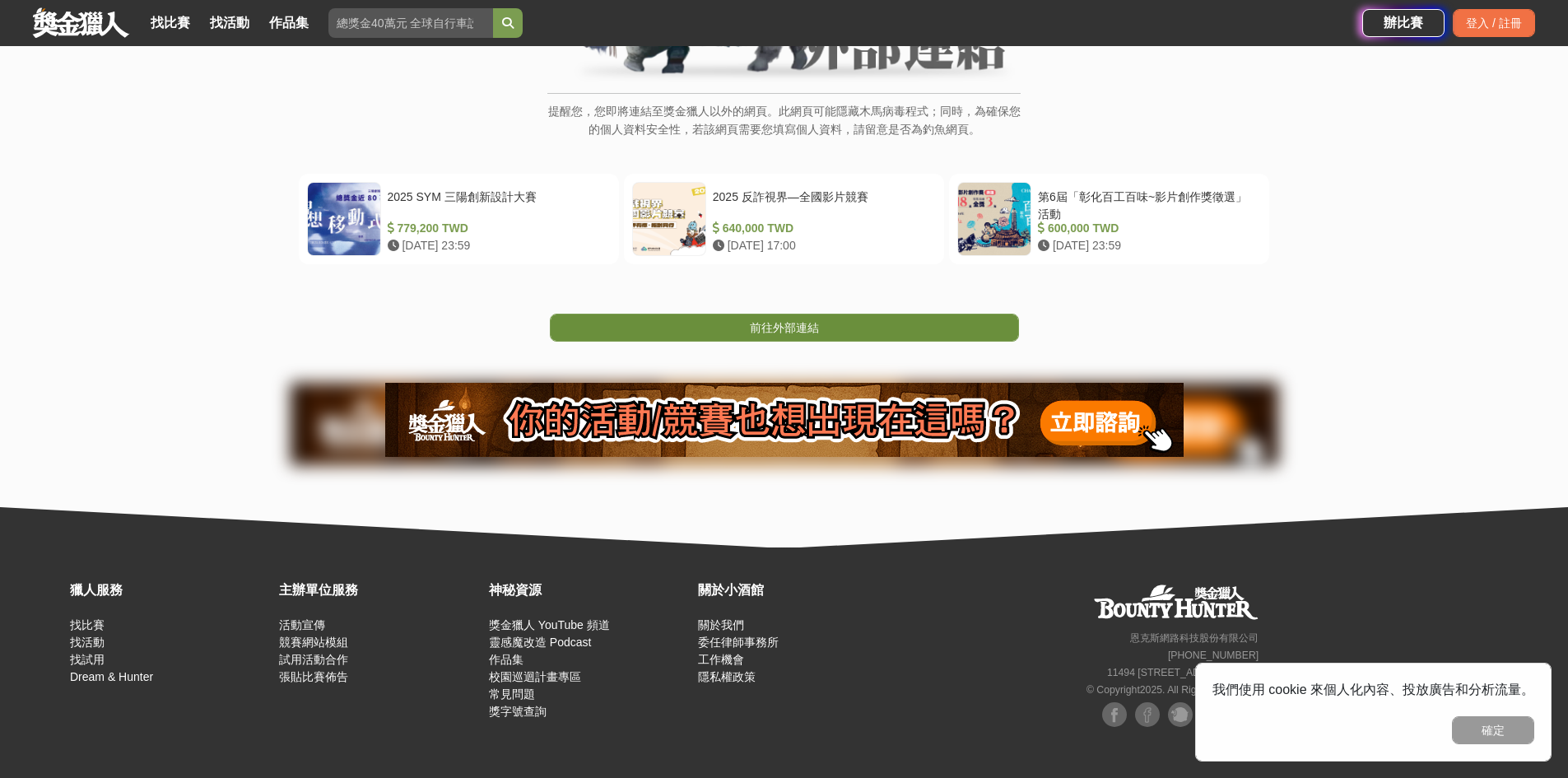
click at [713, 318] on link "前往外部連結" at bounding box center [784, 328] width 469 height 28
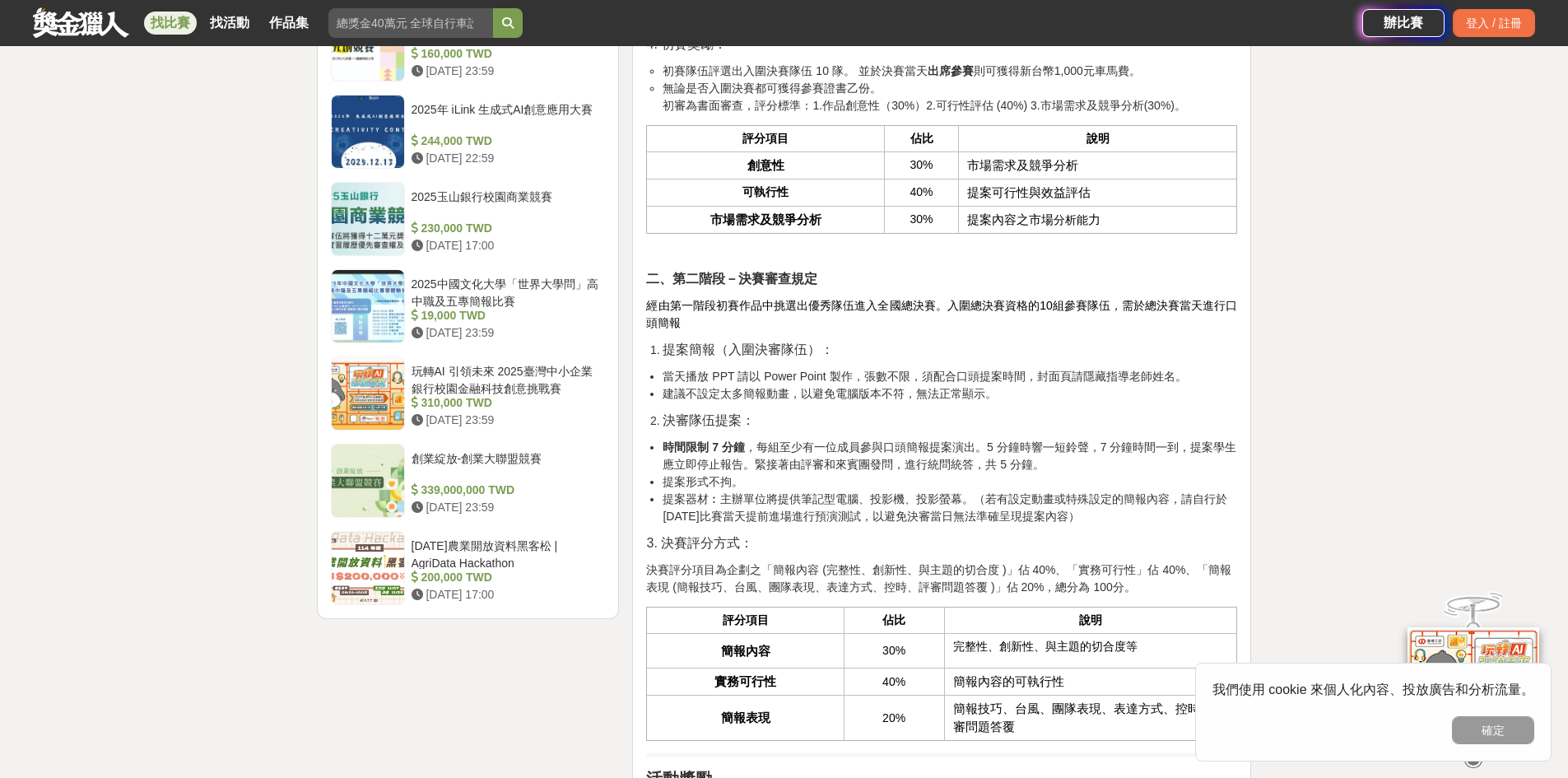
scroll to position [1921, 0]
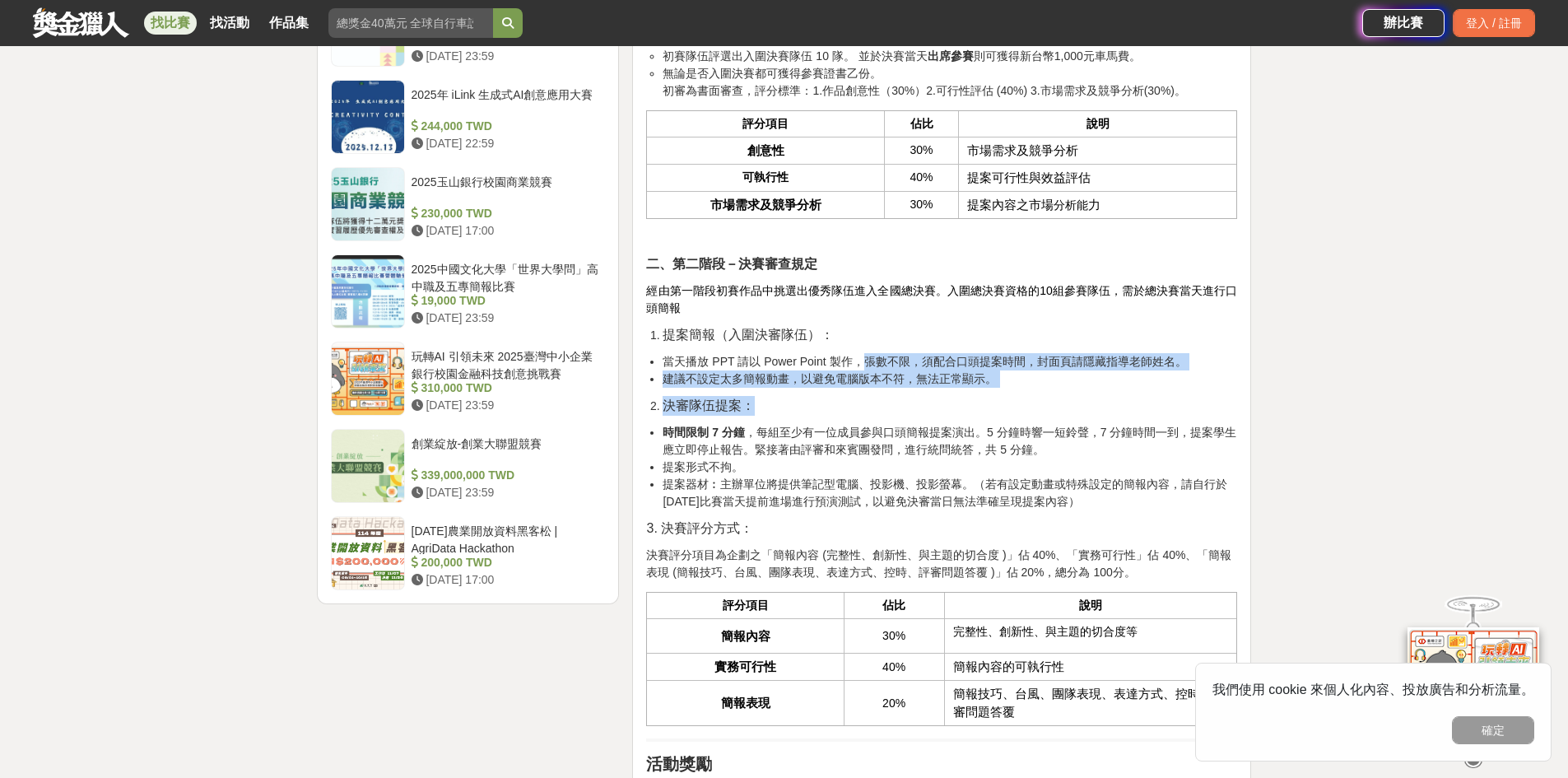
drag, startPoint x: 861, startPoint y: 412, endPoint x: 1049, endPoint y: 447, distance: 191.2
click at [1049, 447] on div "活動簡介 在科技快速演進與極端氣候日益頻繁的當代社會，水域安全問題成為不可忽視的重要議題。傳統救援設備在面對時間緊迫、地形複雜與天候[PERSON_NAME]…" at bounding box center [942, 459] width 591 height 3624
drag, startPoint x: 689, startPoint y: 429, endPoint x: 1016, endPoint y: 433, distance: 327.0
click at [1016, 388] on li "建議不設定太多簡報動畫，以避免電腦版本不符，無法正常顯示。" at bounding box center [949, 379] width 575 height 18
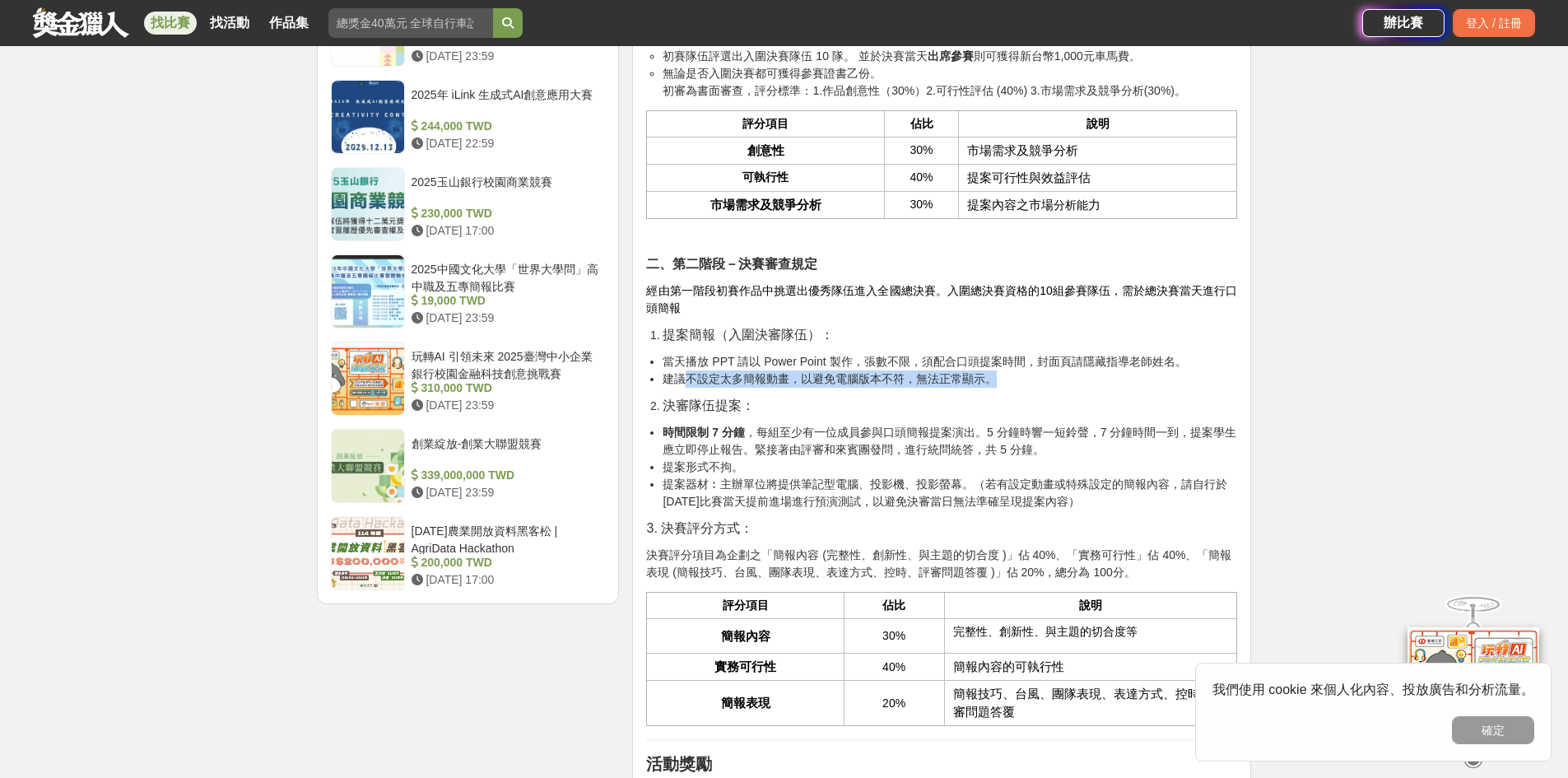
click at [1016, 388] on li "建議不設定太多簡報動畫，以避免電腦版本不符，無法正常顯示。" at bounding box center [949, 379] width 575 height 18
drag, startPoint x: 666, startPoint y: 410, endPoint x: 1003, endPoint y: 433, distance: 337.8
click at [1003, 388] on ul "當天播放 PPT 請以 Power Point 製作，張數不限，須配合口頭提案時間，封面頁請隱藏指導老師姓名。 建議不設定太多簡報動畫，以避免電腦版本不符，無…" at bounding box center [942, 370] width 591 height 34
click at [1003, 388] on li "建議不設定太多簡報動畫，以避免電腦版本不符，無法正常顯示。" at bounding box center [949, 379] width 575 height 18
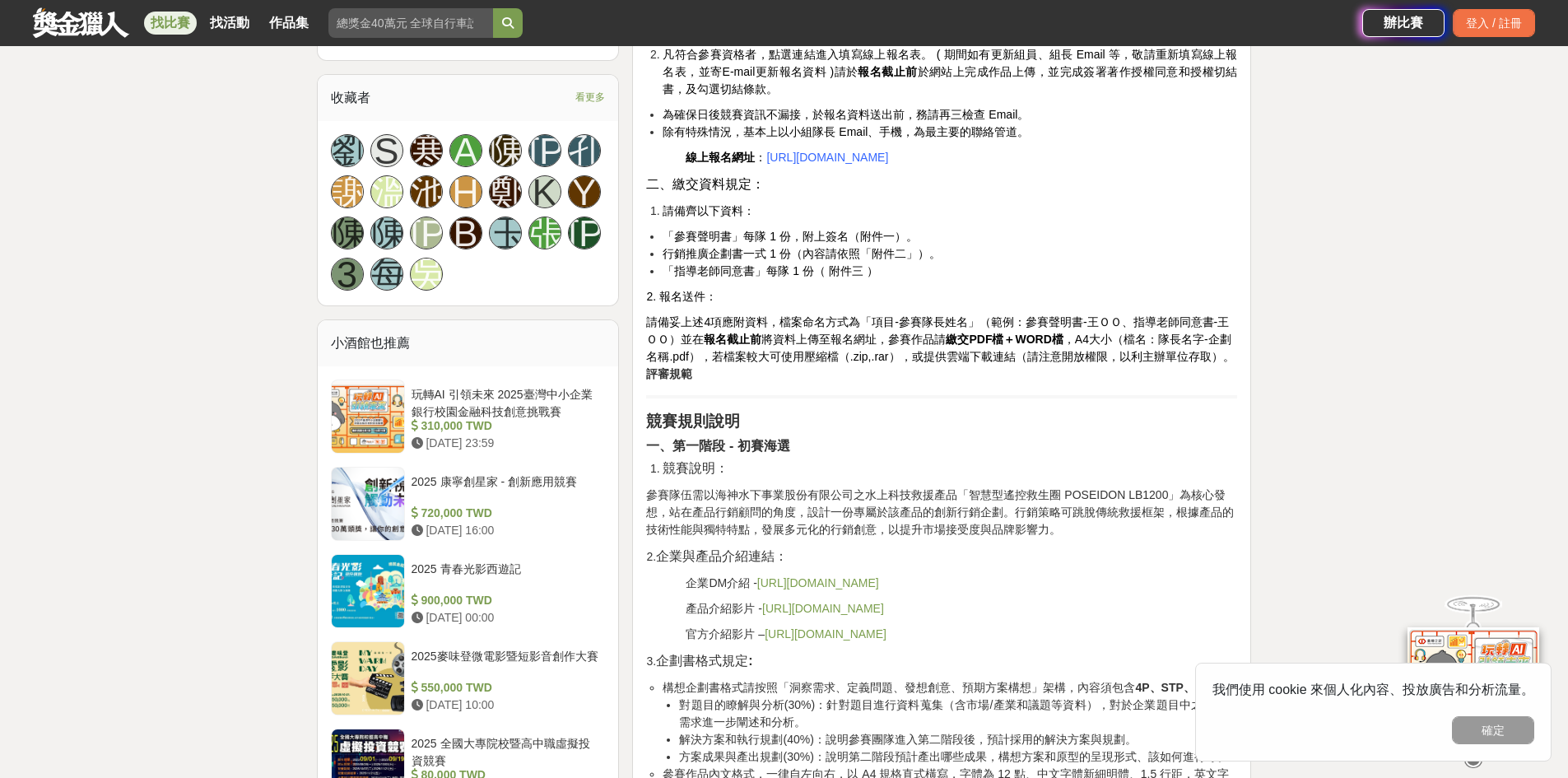
scroll to position [1373, 0]
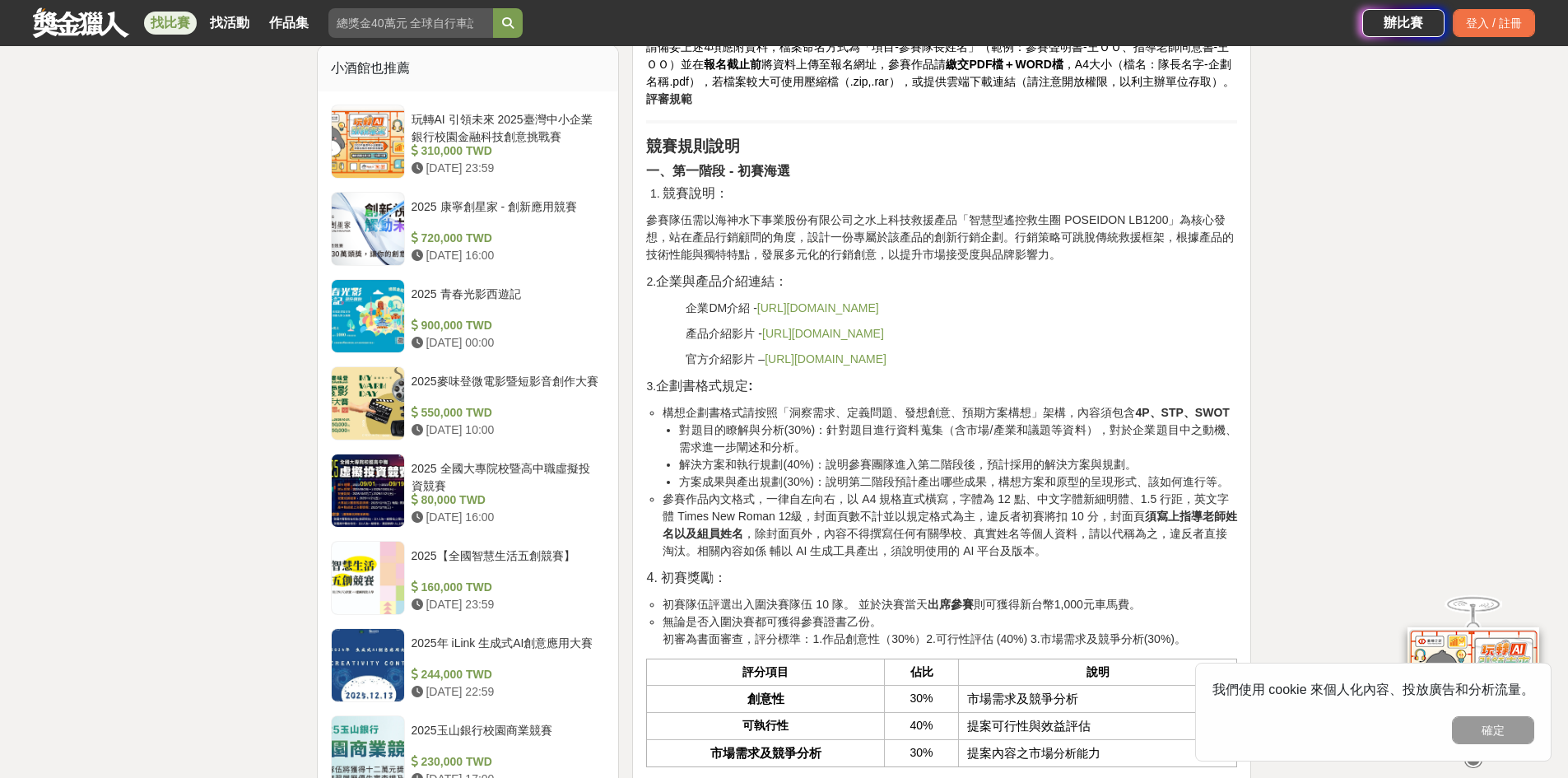
click at [800, 465] on li "構想企劃書格式請按照「洞察需求、定義問題、發想創意、預期方案構想」架構，內容須包含 4P、STP、SWOT 對題目的瞭解與分析(30%)：針對題目進行資料蒐集…" at bounding box center [949, 448] width 575 height 87
drag, startPoint x: 663, startPoint y: 438, endPoint x: 1087, endPoint y: 607, distance: 456.4
click at [941, 491] on li "方案成果與產出規劃(30%)：說明第二階段預計產出哪些成果，構想方案和原型的呈現形式、該如何進行等。" at bounding box center [957, 482] width 558 height 18
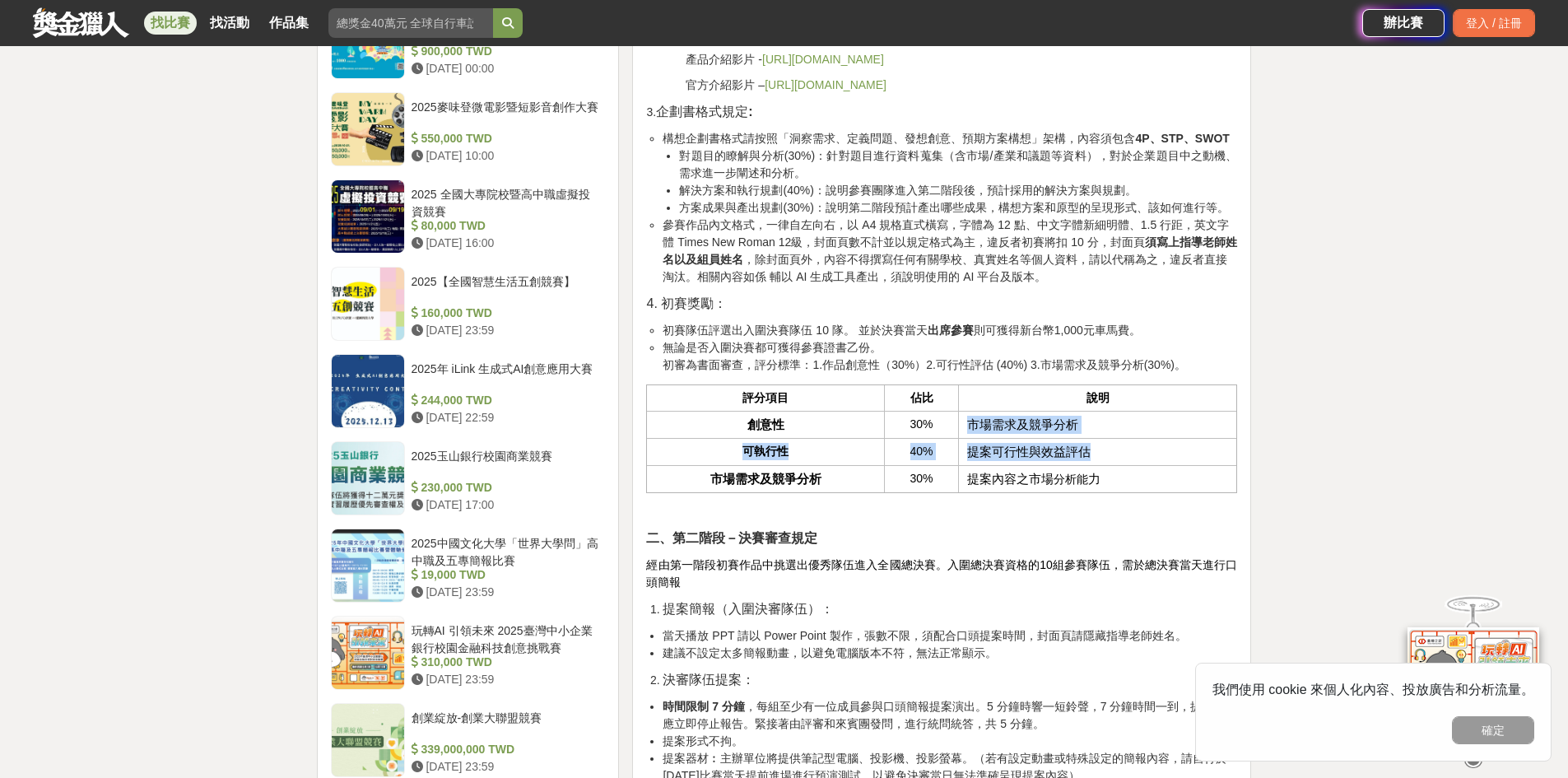
drag, startPoint x: 969, startPoint y: 478, endPoint x: 1106, endPoint y: 513, distance: 141.4
click at [1106, 493] on tbody "創意性 30% 市場需求及競爭分析 可執行性 40% 提案可行性與效益評估 市場需求及競爭分析 30% 提案內容之市場 分析能 力" at bounding box center [942, 451] width 590 height 81
click at [1106, 465] on td "提案可行性與效益評估" at bounding box center [1099, 451] width 279 height 27
click at [810, 438] on th "創意性" at bounding box center [765, 424] width 237 height 27
drag, startPoint x: 710, startPoint y: 387, endPoint x: 1198, endPoint y: 423, distance: 489.3
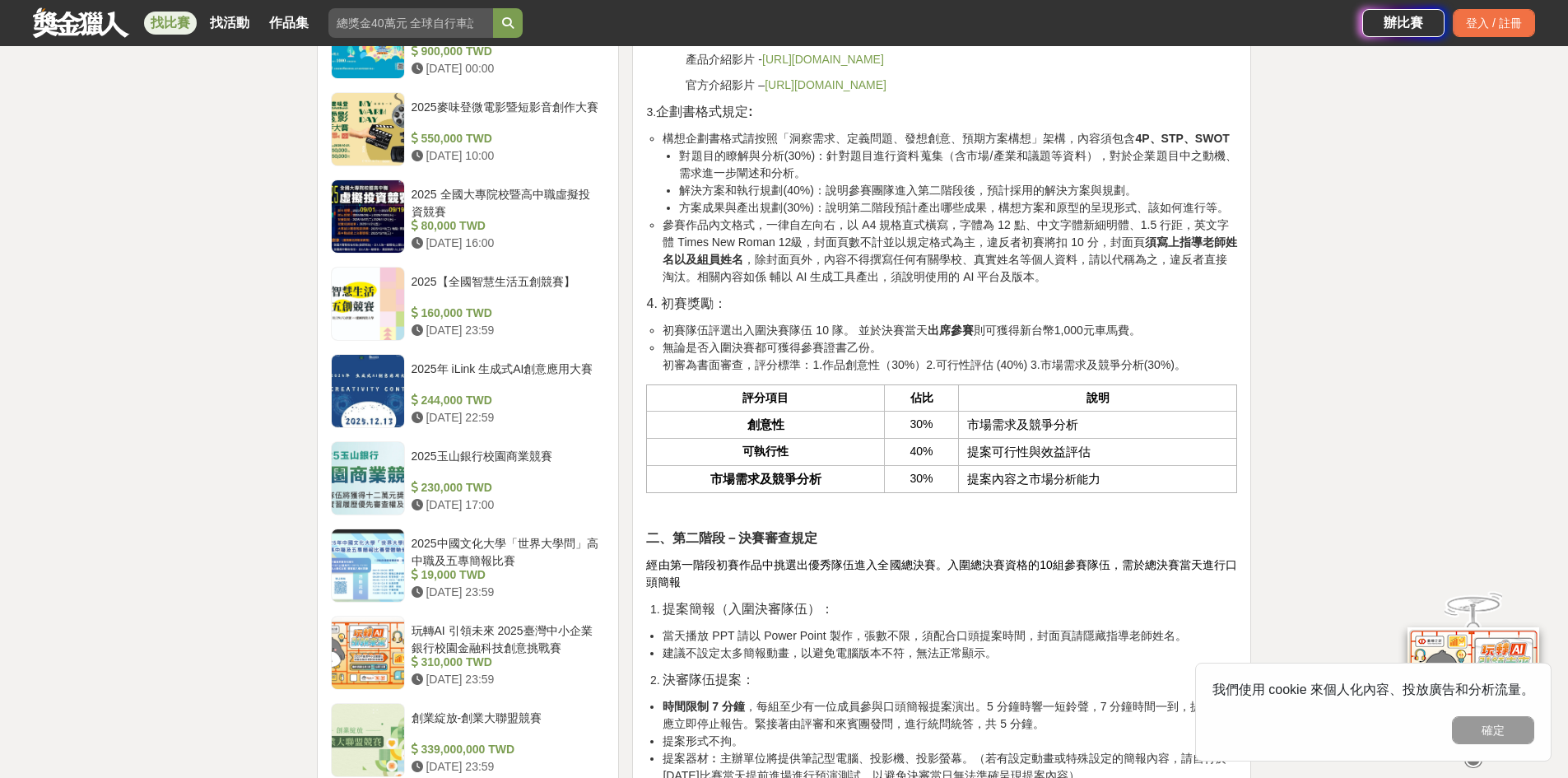
click at [1198, 374] on ul "初賽隊伍評選出入圍決賽隊伍 10 隊。 並於決賽當天 出席參賽 則可獲得新台幣1,000元車馬費。 無論是否入圍決賽都可獲得參賽證書乙份。 初審為書面審查，評…" at bounding box center [942, 348] width 591 height 52
click at [1198, 374] on li "無論是否入圍決賽都可獲得參賽證書乙份。 初審為書面審查，評分標準：1.作品創意性（30%）2.可行性評估 (40%) 3.市場需求及競爭分析(30%)。" at bounding box center [949, 356] width 575 height 34
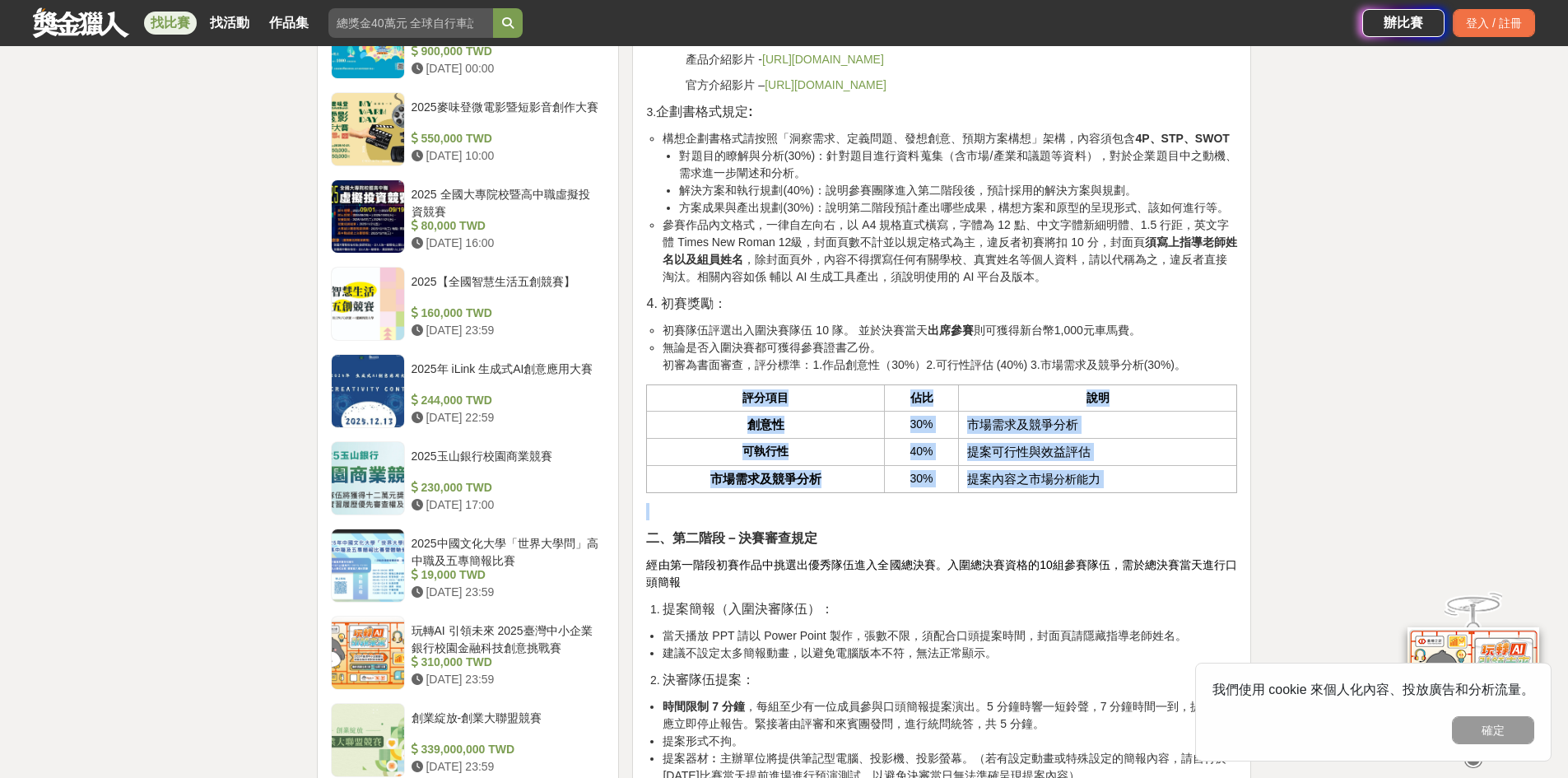
drag, startPoint x: 733, startPoint y: 450, endPoint x: 1141, endPoint y: 551, distance: 420.3
click at [1141, 551] on div "活動簡介 在科技快速演進與極端氣候日益頻繁的當代社會，水域安全問題成為不可忽視的重要議題。傳統救援設備在面對時間緊迫、地形複雜與天候[PERSON_NAME]…" at bounding box center [942, 733] width 591 height 3624
click at [1128, 493] on td "提案內容之市場 分析能 力" at bounding box center [1099, 478] width 279 height 27
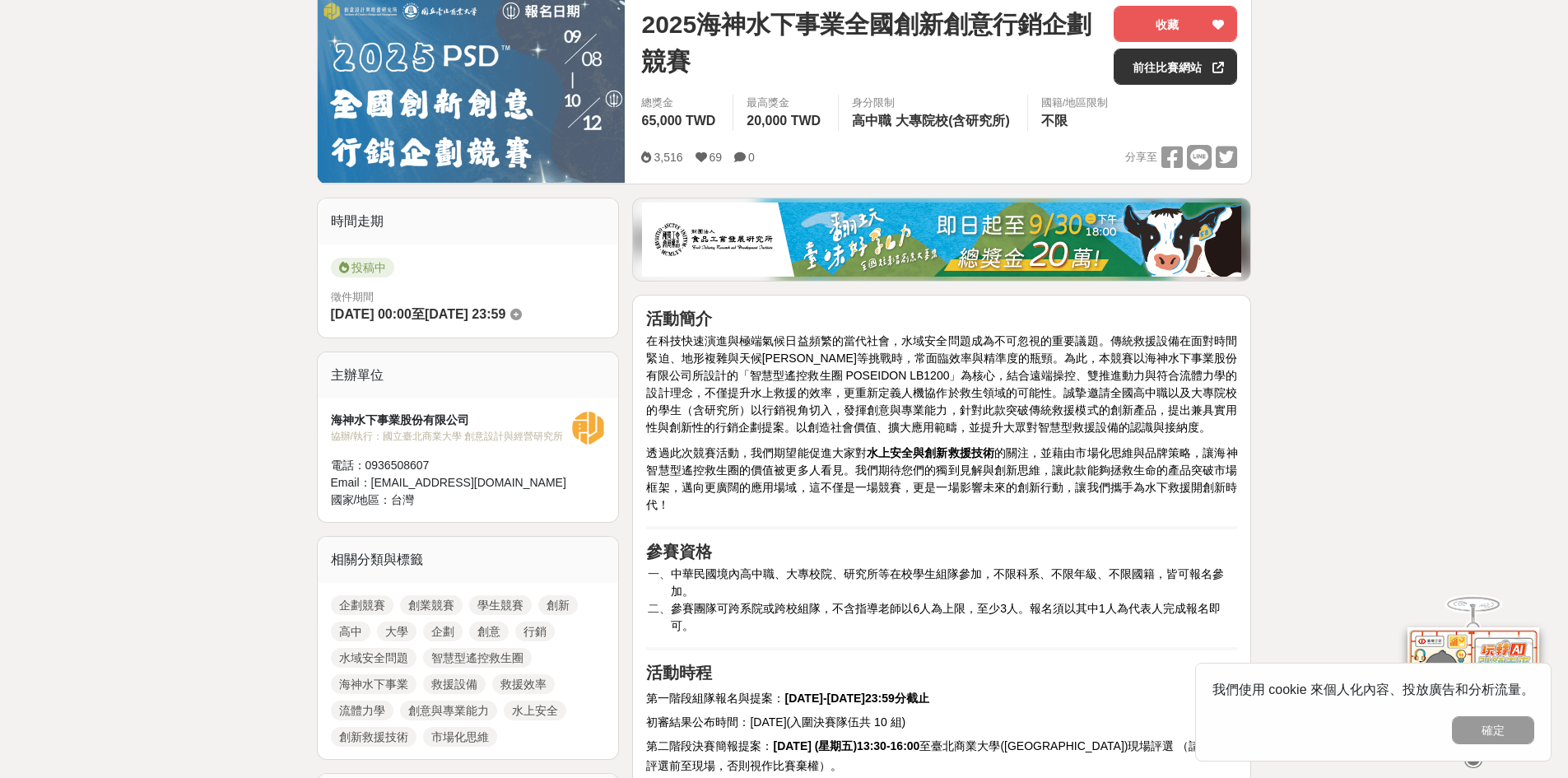
scroll to position [274, 0]
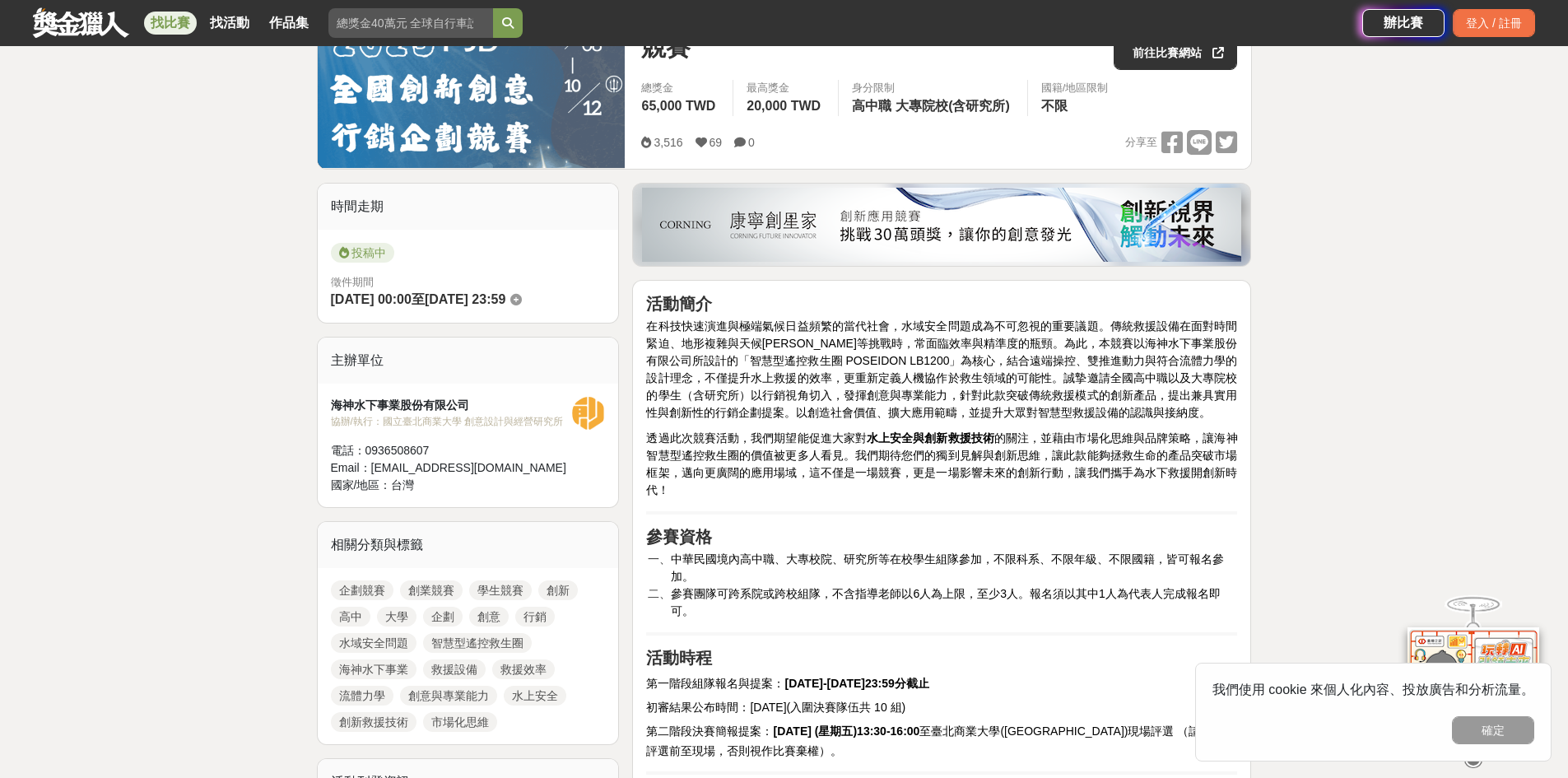
scroll to position [549, 0]
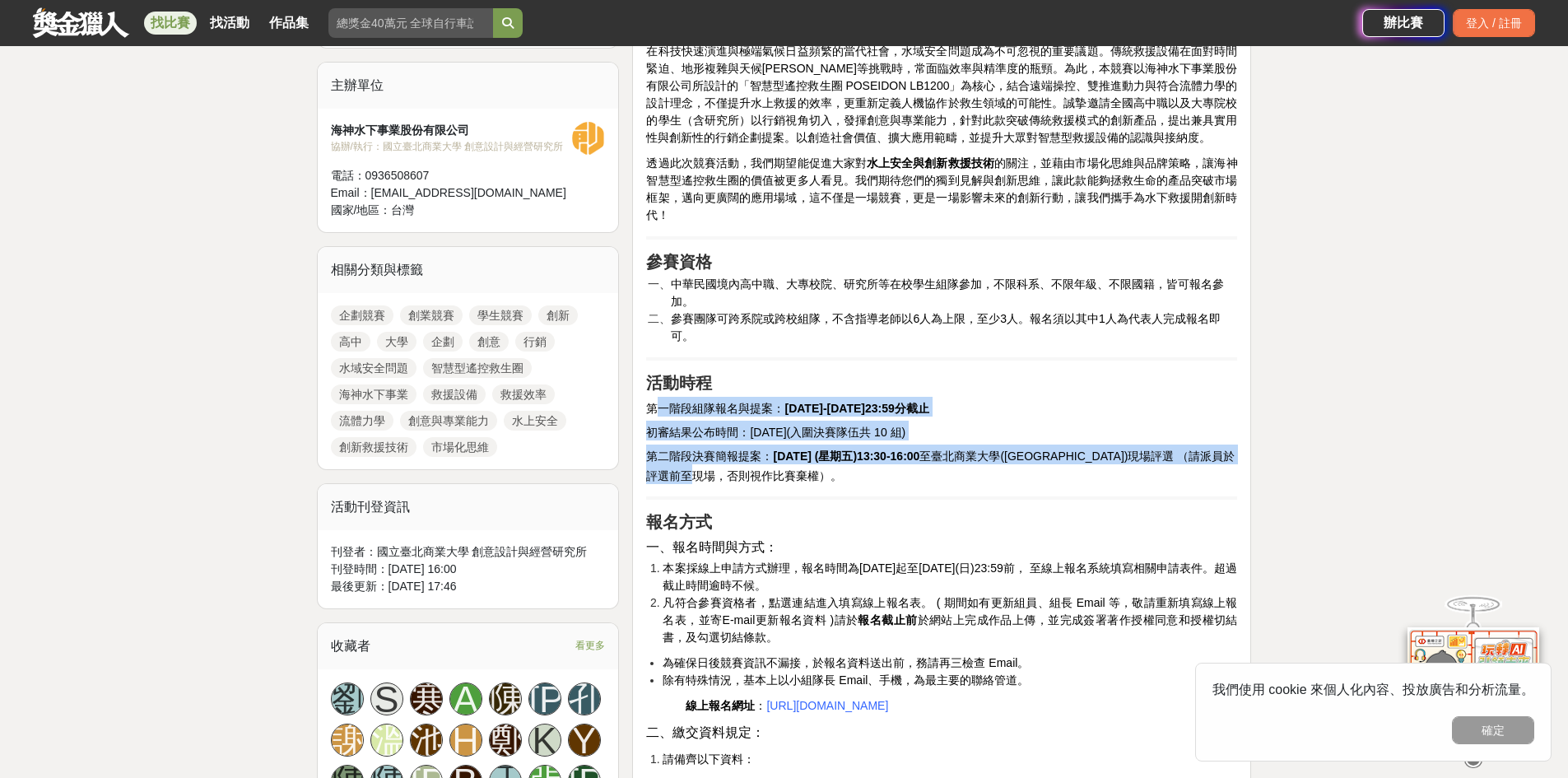
drag, startPoint x: 661, startPoint y: 407, endPoint x: 894, endPoint y: 476, distance: 243.0
click at [894, 477] on h2 "第二階段決賽簡報提案： [DATE] (星期五)13:30-16:00 至[GEOGRAPHIC_DATA]([GEOGRAPHIC_DATA])現場評選 （…" at bounding box center [942, 464] width 591 height 40
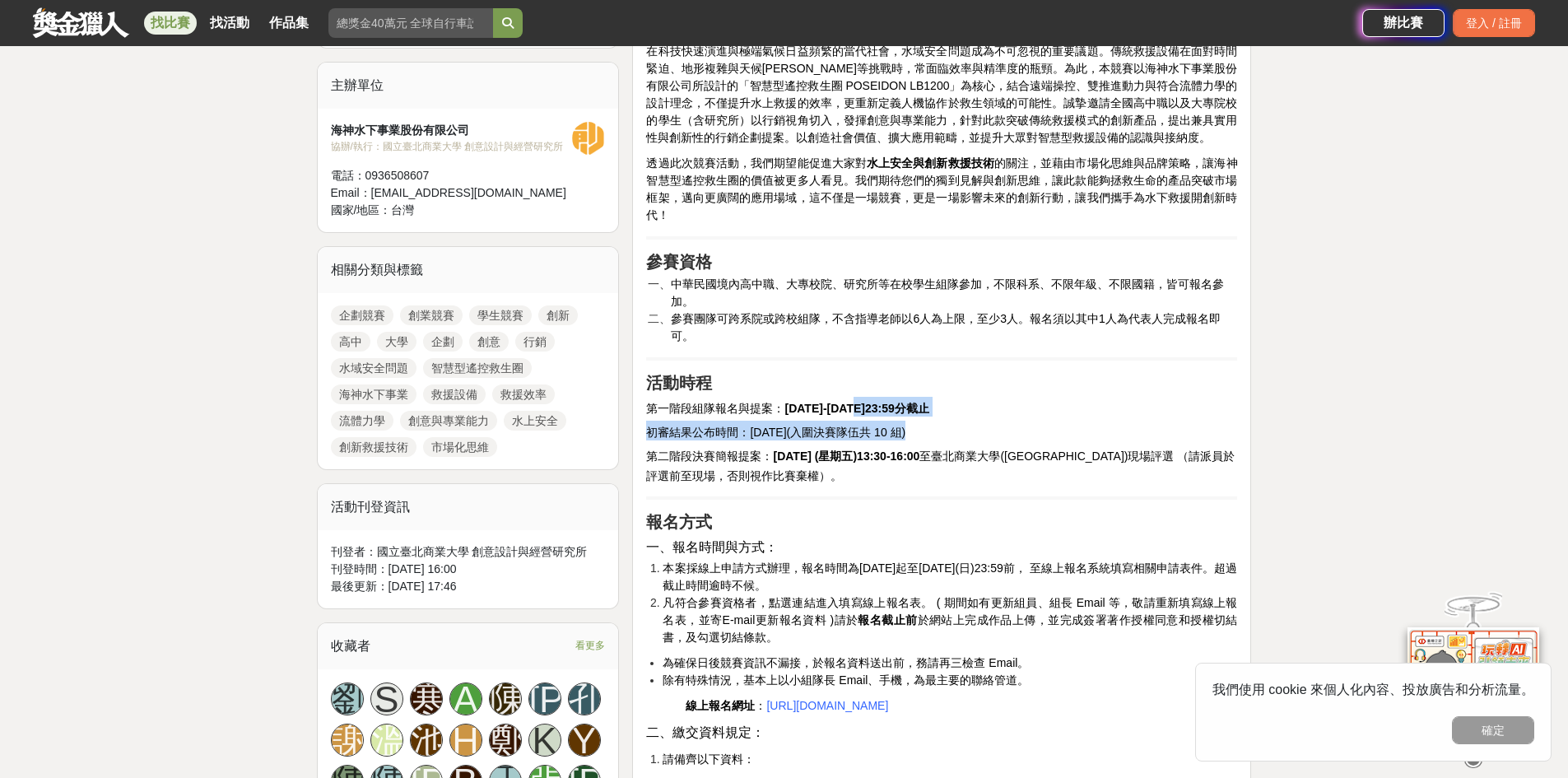
drag, startPoint x: 872, startPoint y: 409, endPoint x: 1071, endPoint y: 425, distance: 199.6
click at [1072, 425] on h2 "初審結果公布時間：[DATE]( 入圍決賽隊伍共 10 組 )" at bounding box center [942, 430] width 591 height 19
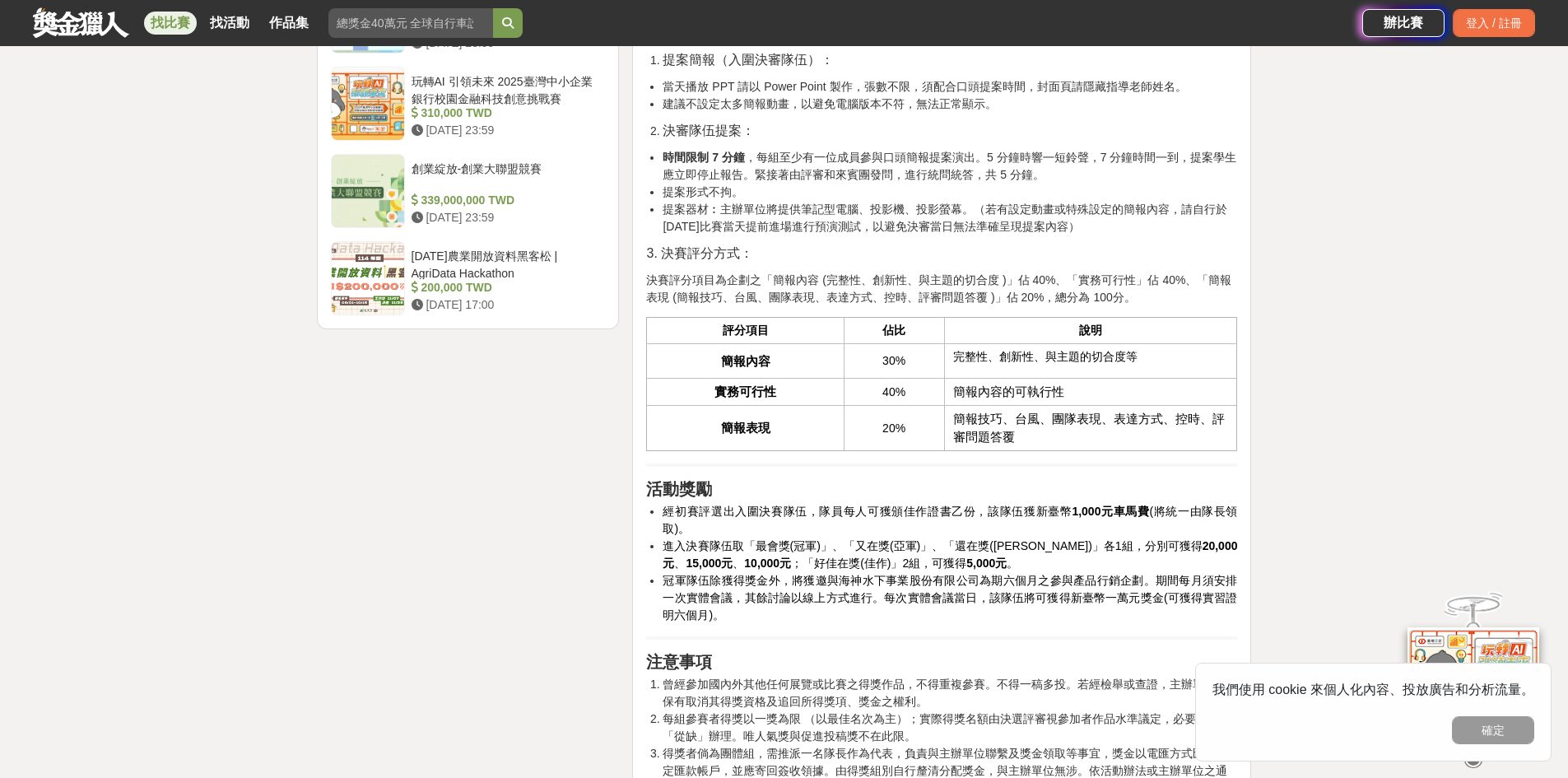
scroll to position [2471, 0]
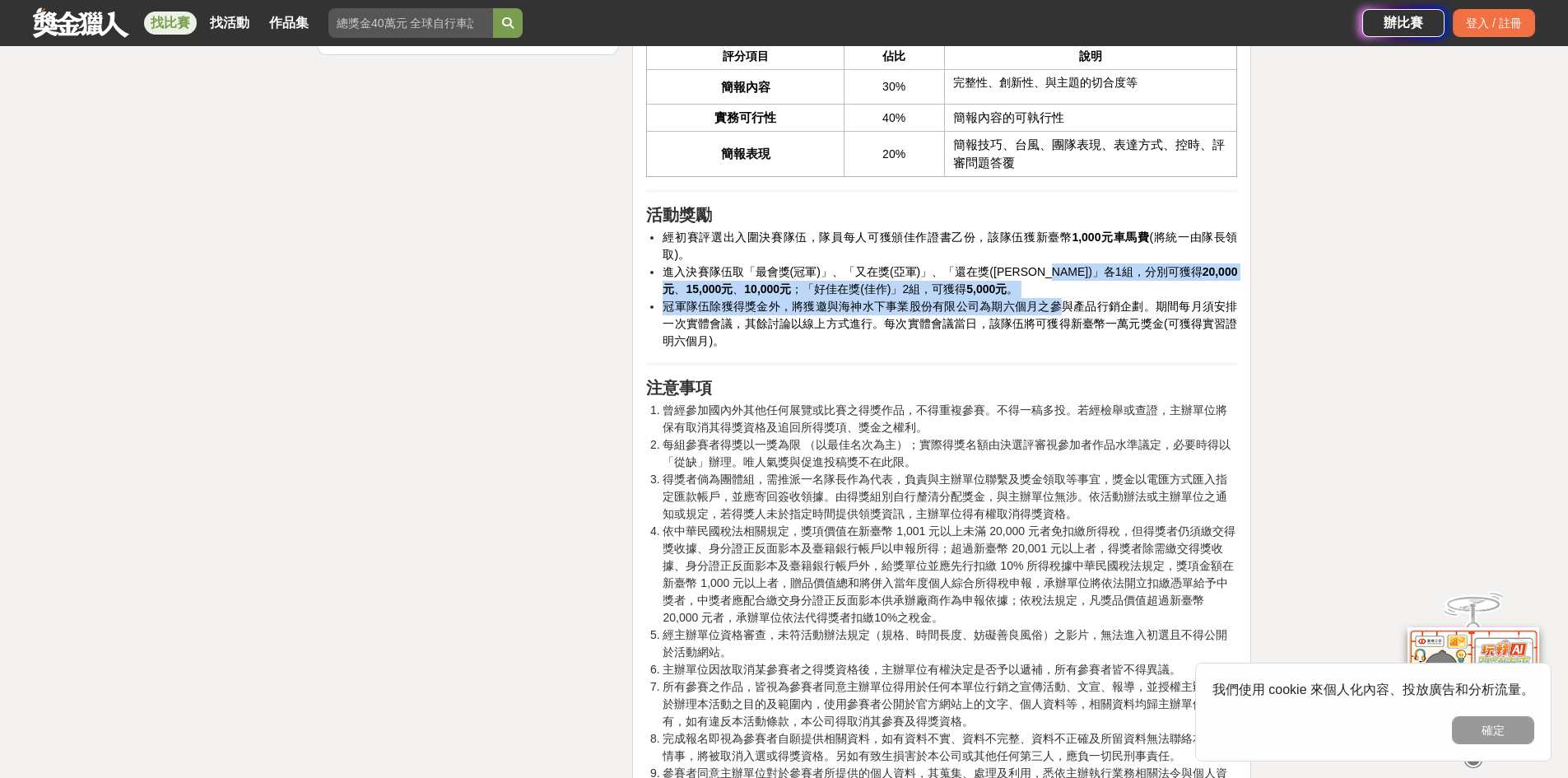
drag, startPoint x: 1058, startPoint y: 325, endPoint x: 1065, endPoint y: 351, distance: 26.9
click at [1065, 350] on ul "經初賽評選出入圍決賽隊伍，隊員每人可獲頒佳作證書乙份，該隊伍獲新臺幣 1,000元車馬費 (將統一由隊長領取)。 進入決賽隊伍取「最會獎(冠軍)」、「又在獎(…" at bounding box center [942, 289] width 591 height 121
click at [1065, 350] on li "冠軍隊伍除獲得獎金外，將獲邀與海神水下事業股份有限公司為期六個月之參與產品行銷企劃。期間每月須安排一次實體會議，其餘討論以線上方式進行。每次實體會議當日，該隊…" at bounding box center [949, 324] width 575 height 52
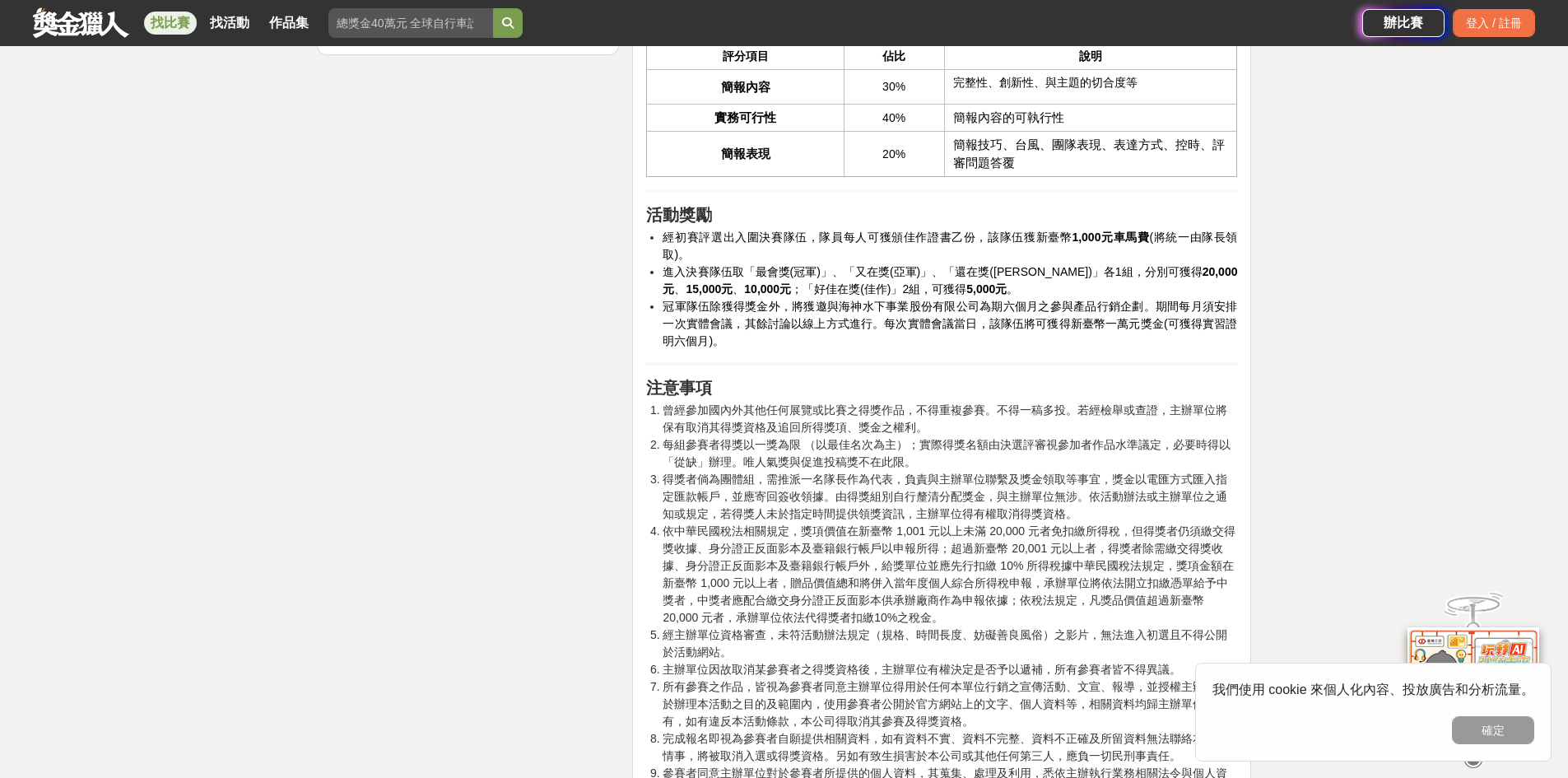
click at [616, 262] on div "時間走期 投稿中 徵件期間 [DATE] 00:00 至 [DATE] 23:59 主辦單位 海神水下事業股份有限公司 協辦/執行： 國立臺北商業大學 創意設…" at bounding box center [468, 380] width 316 height 4788
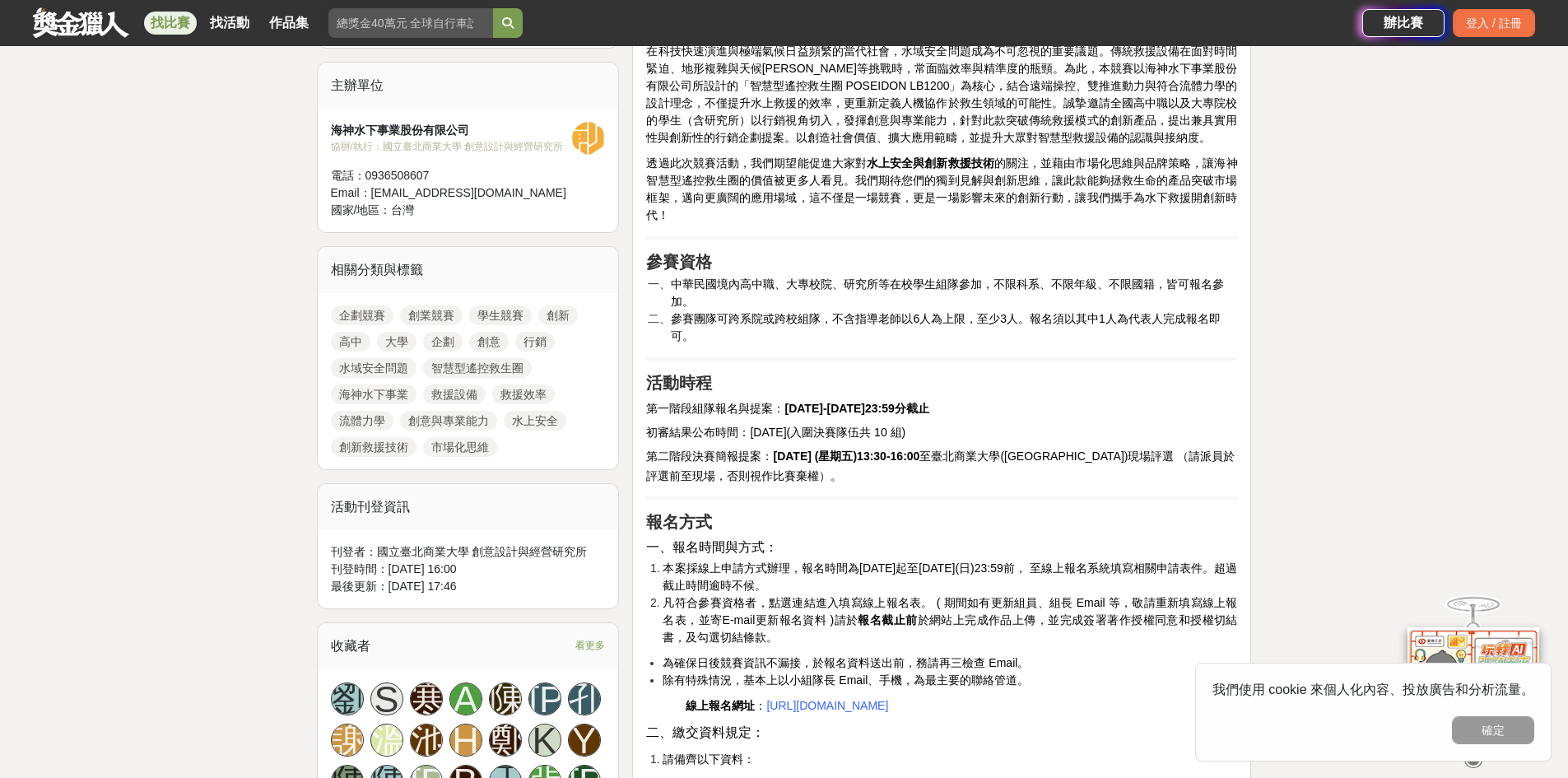
scroll to position [274, 0]
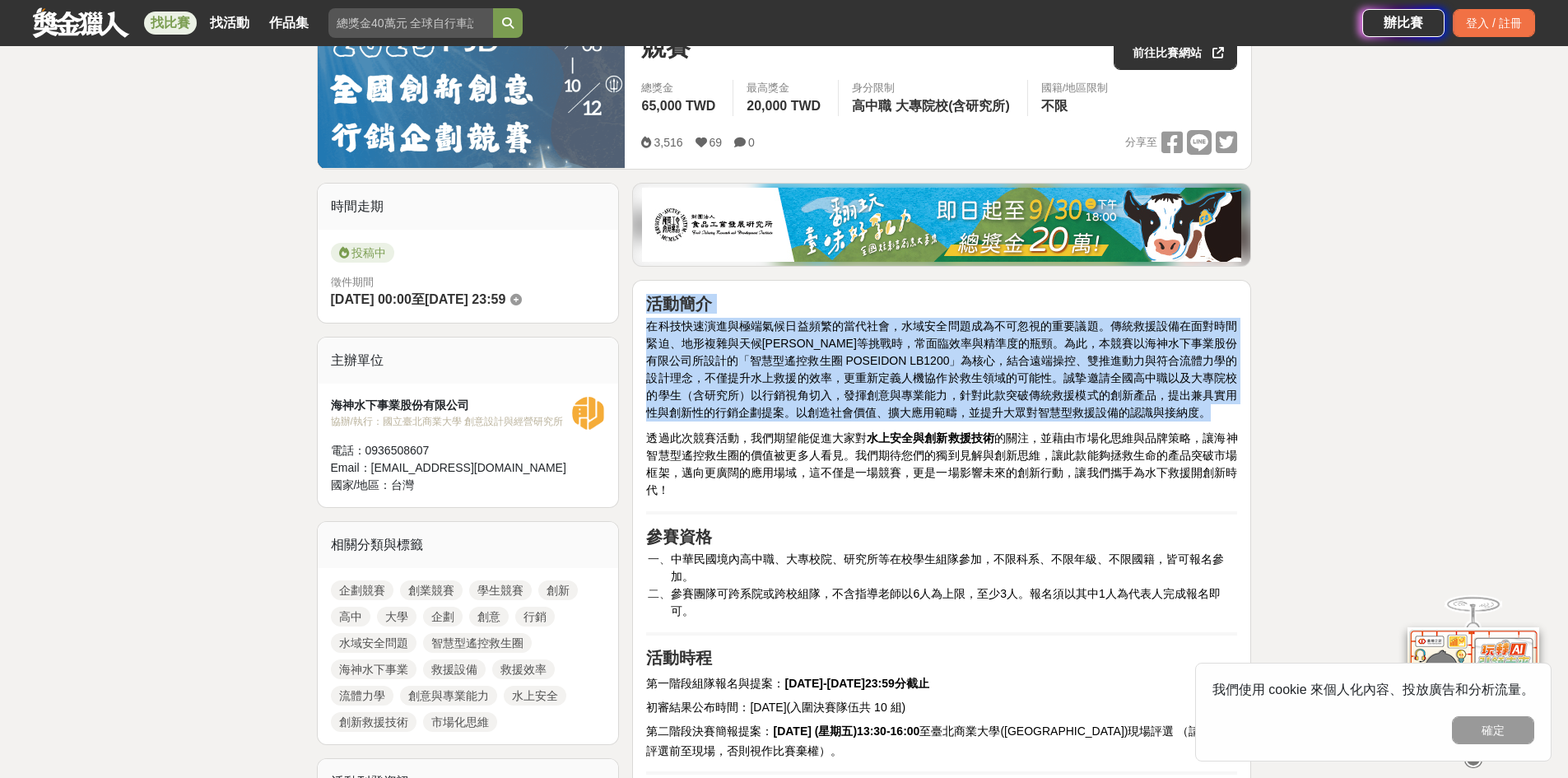
drag, startPoint x: 649, startPoint y: 298, endPoint x: 781, endPoint y: 503, distance: 243.8
copy div "活動簡介 在科技快速演進與極端氣候日益頻繁的當代社會，水域安全問題成為不可忽視的重要議題。傳統救援設備在面對時間緊迫、地形複雜與天候[PERSON_NAME]…"
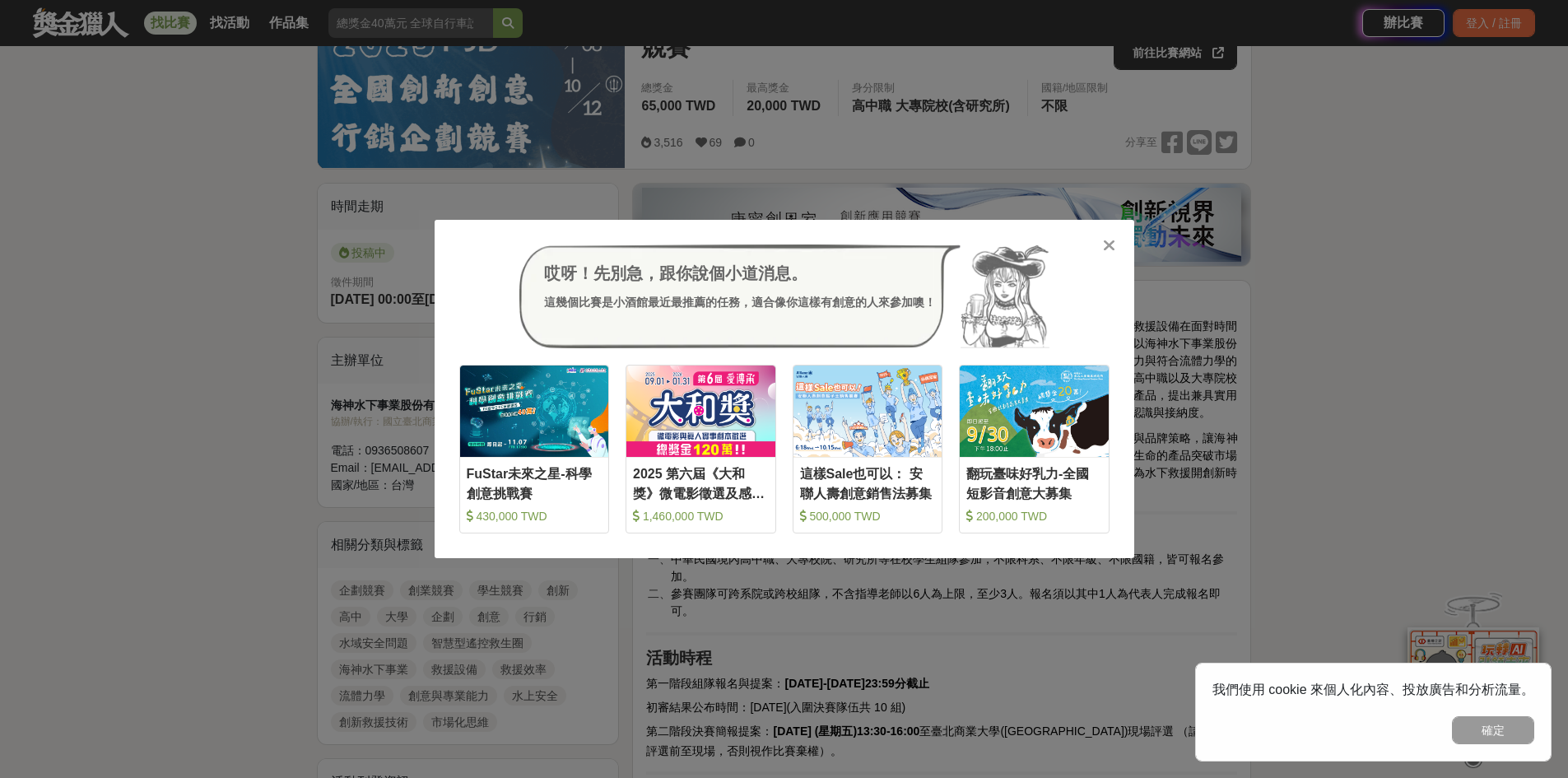
click at [1112, 245] on icon at bounding box center [1109, 245] width 12 height 17
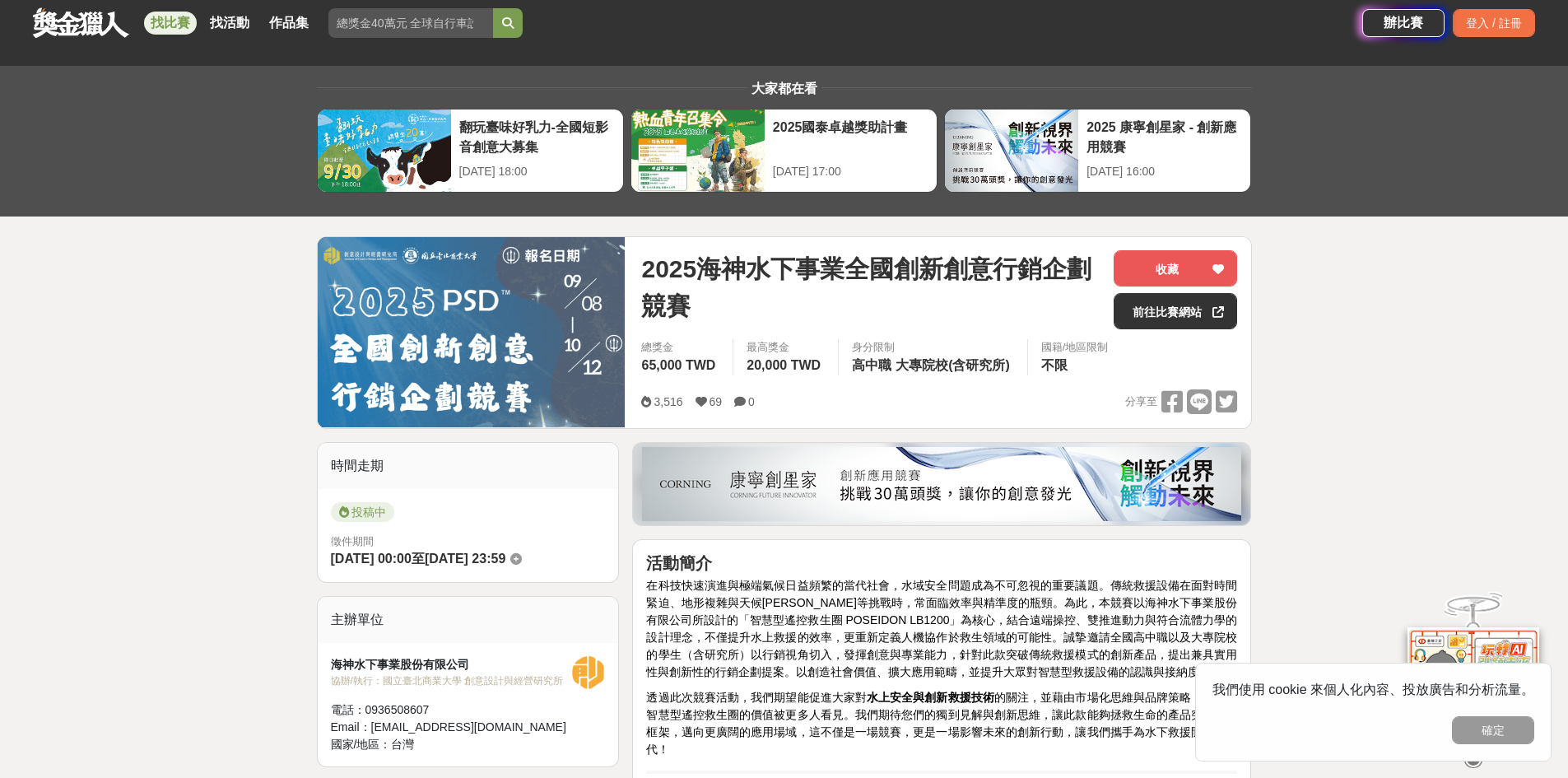
scroll to position [0, 0]
